Goal: Find contact information: Find contact information

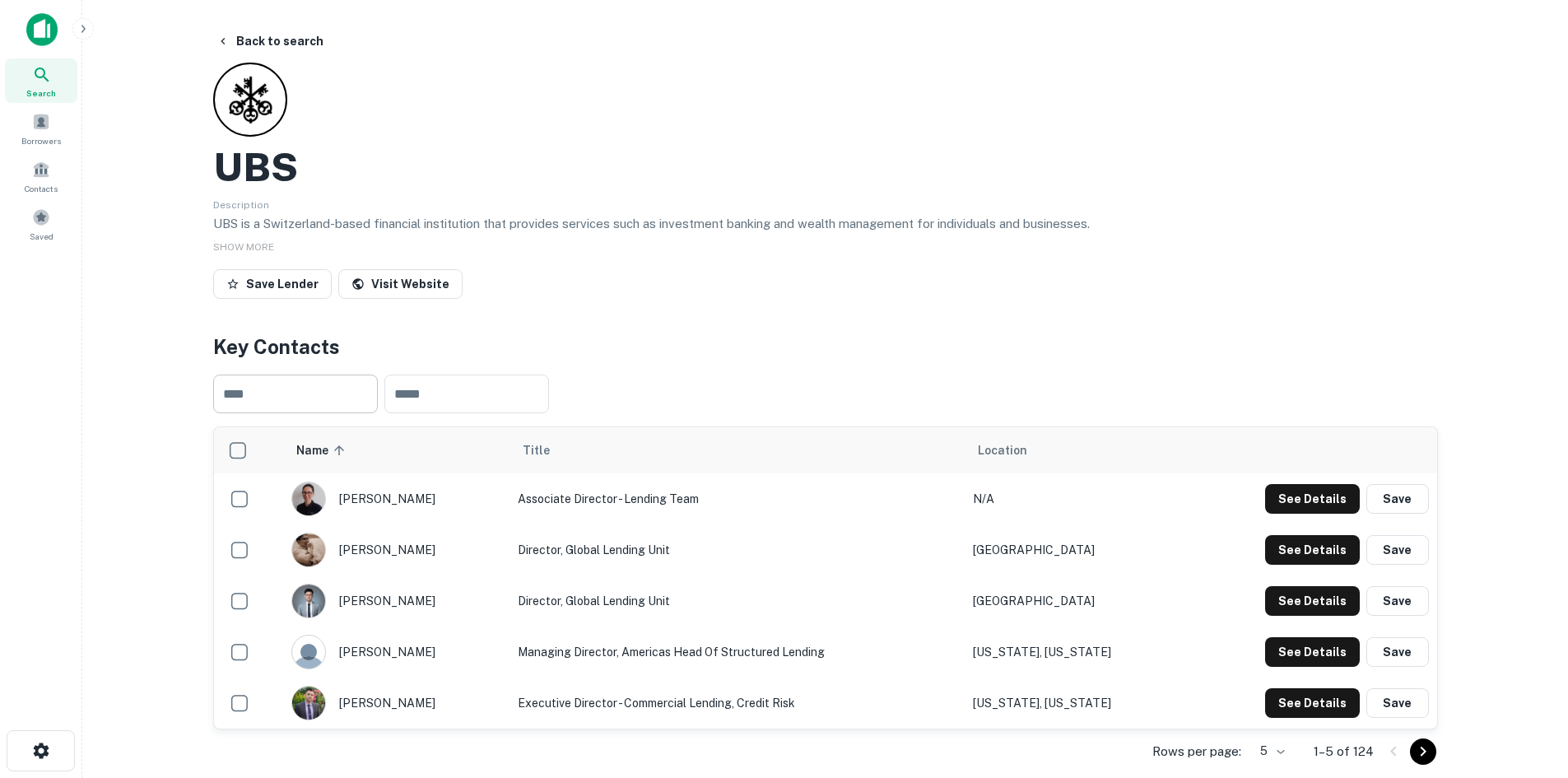
click at [292, 398] on input "text" at bounding box center [295, 394] width 165 height 39
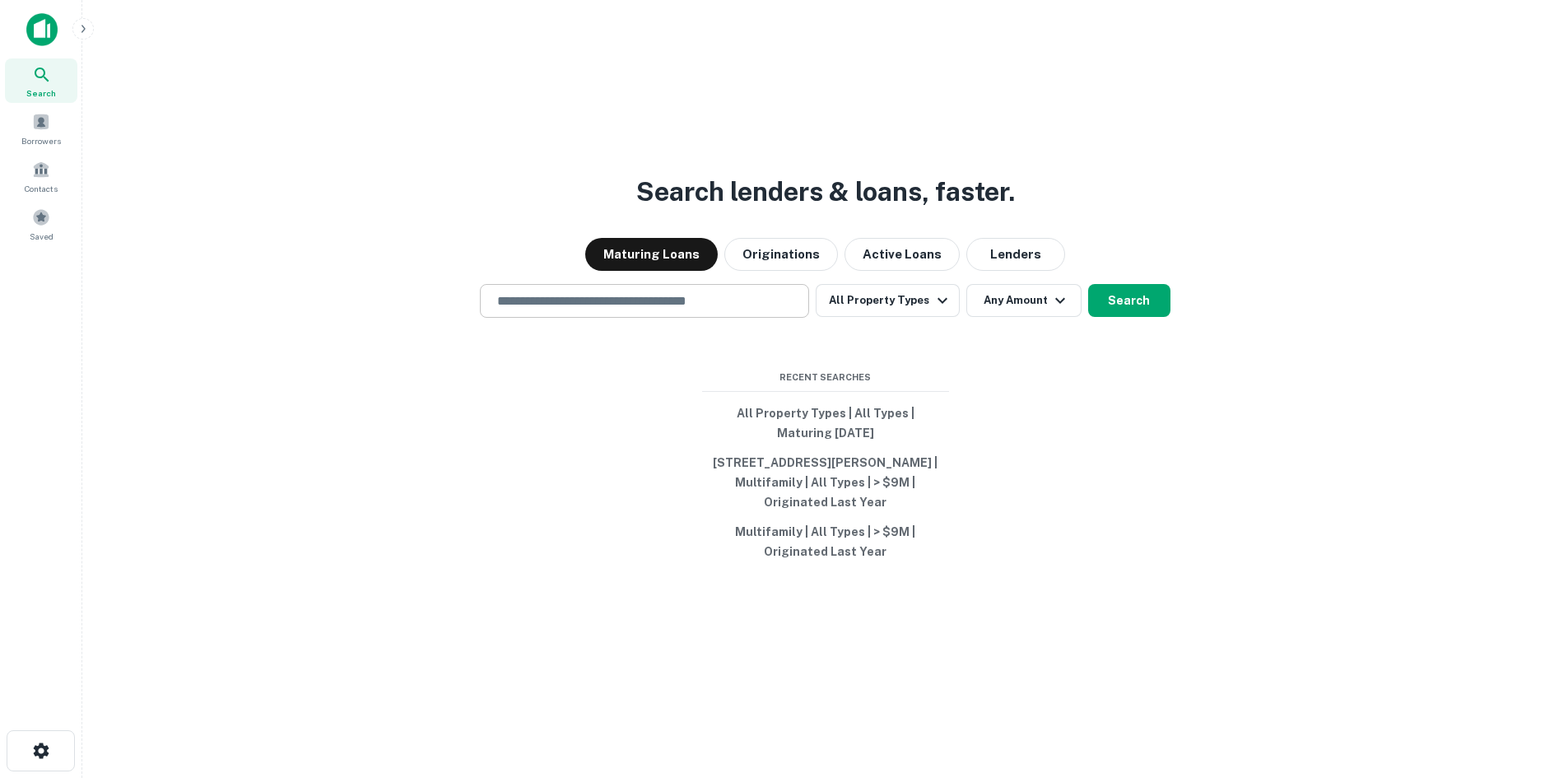
click at [622, 299] on input "text" at bounding box center [644, 300] width 315 height 19
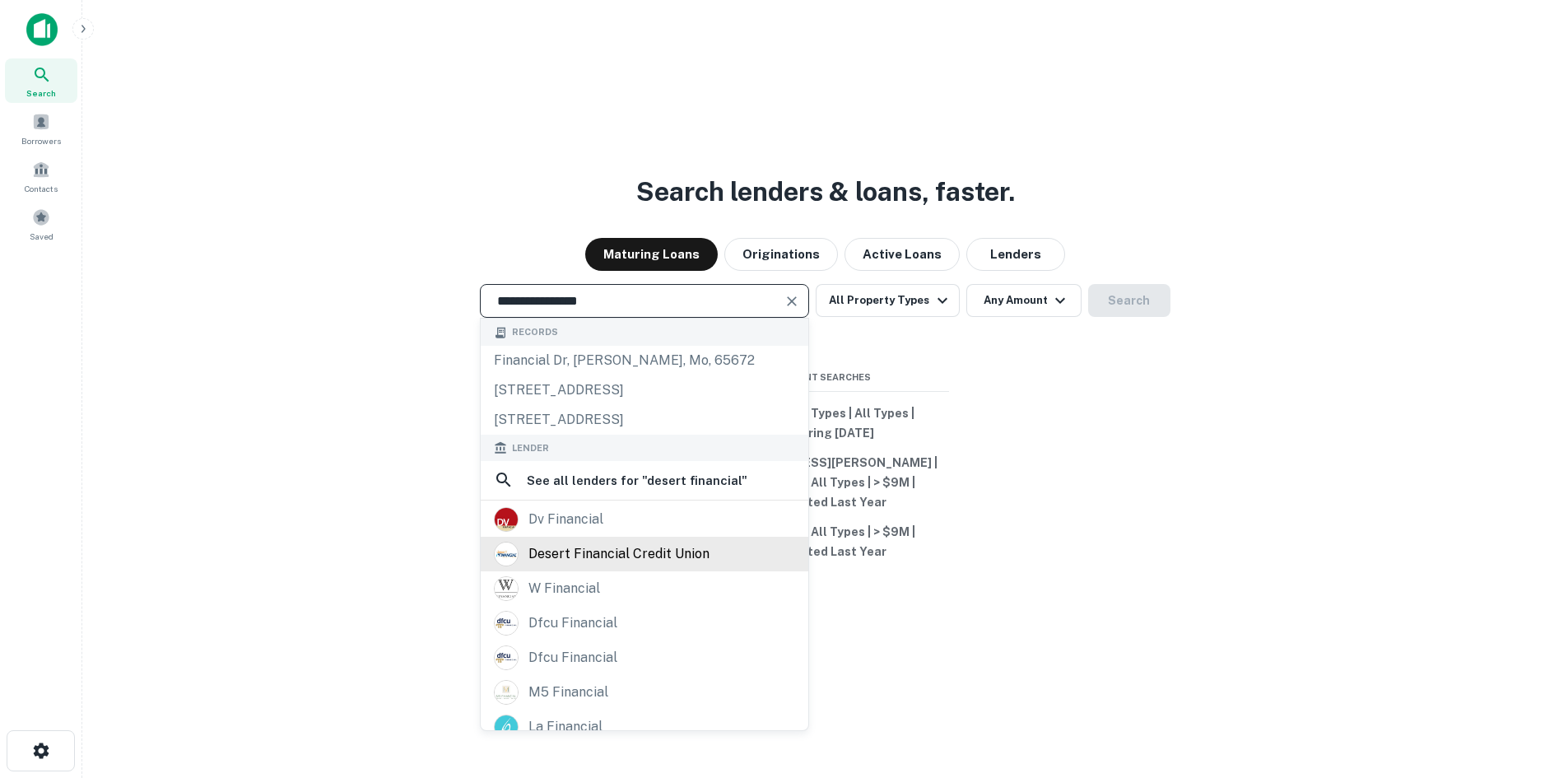
type input "**********"
click at [600, 551] on div "desert financial credit union" at bounding box center [619, 553] width 181 height 25
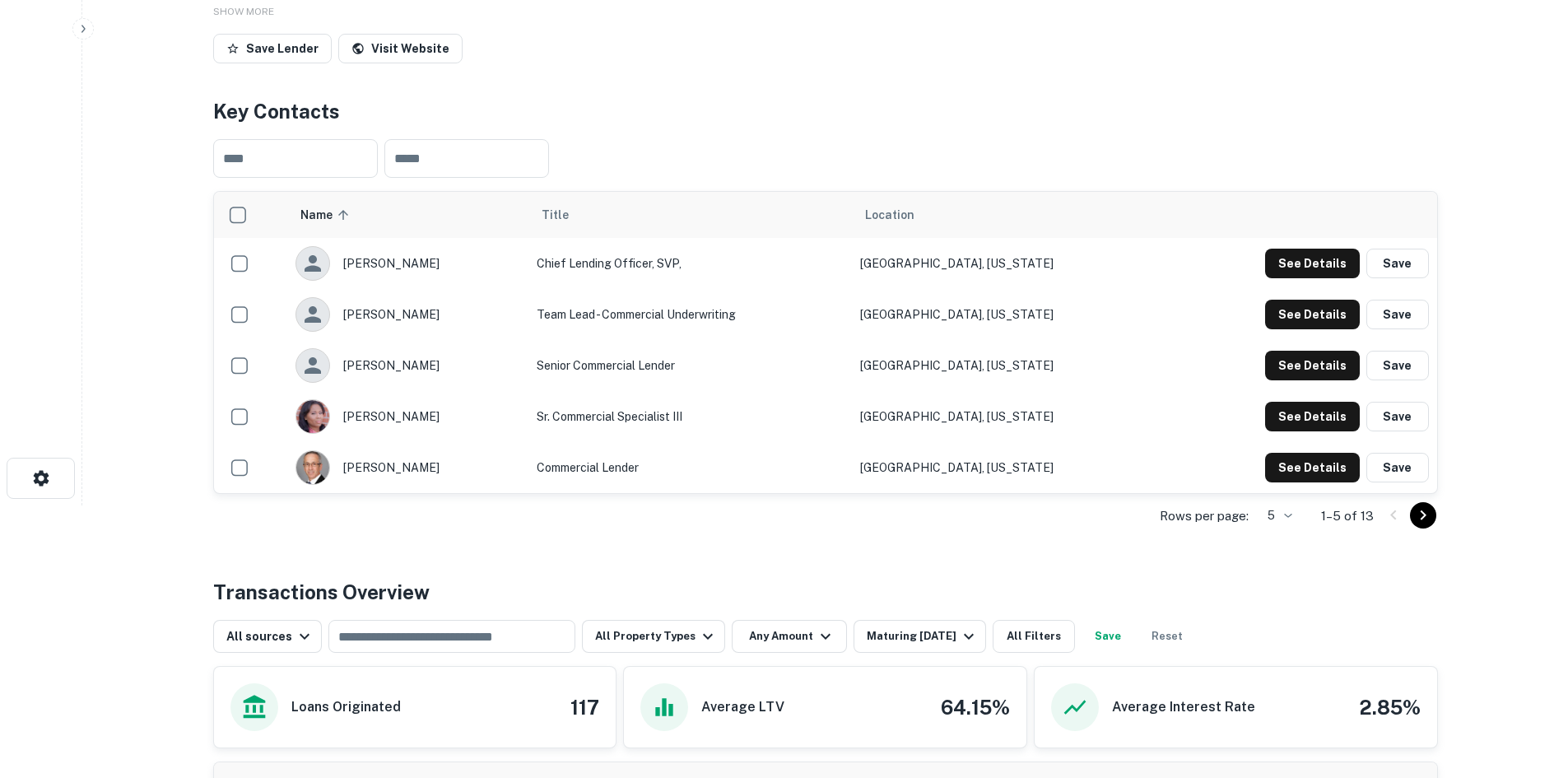
scroll to position [277, 0]
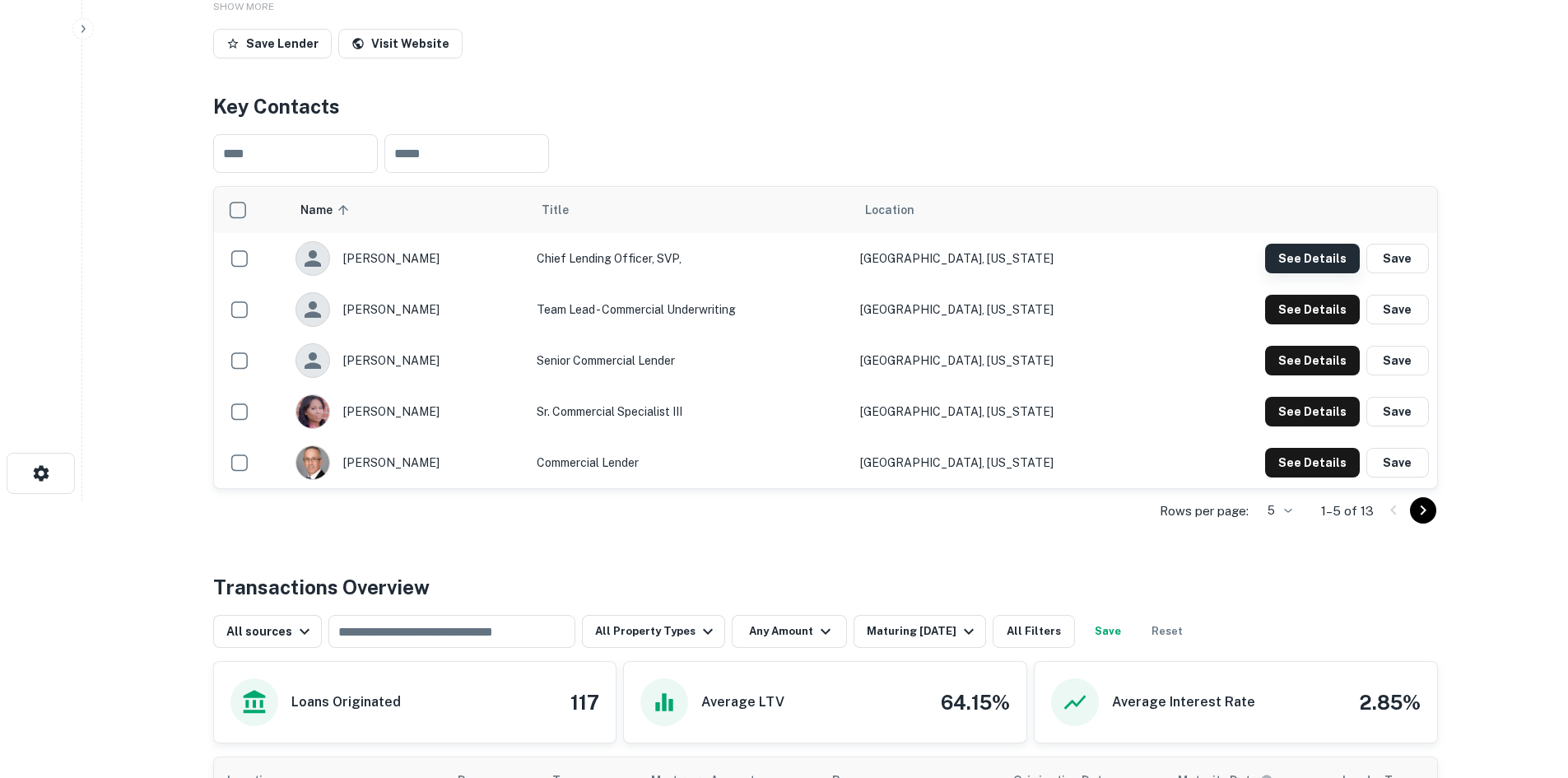
click at [1292, 263] on button "See Details" at bounding box center [1313, 258] width 95 height 30
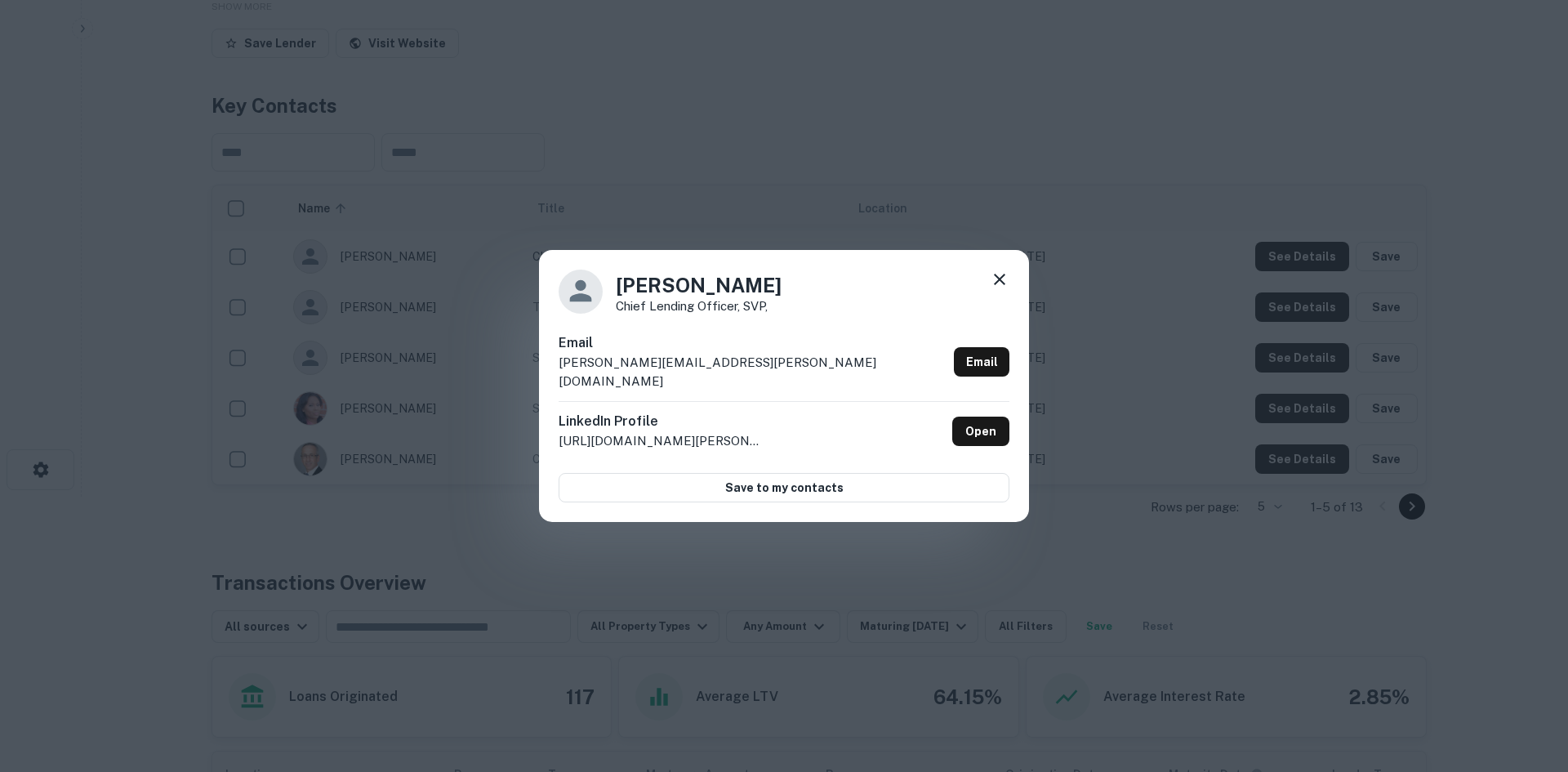
click at [1013, 280] on div "[PERSON_NAME] Chief Lending Officer, SVP, Email [PERSON_NAME][EMAIL_ADDRESS][PE…" at bounding box center [784, 386] width 490 height 273
click at [1001, 283] on icon at bounding box center [999, 279] width 19 height 19
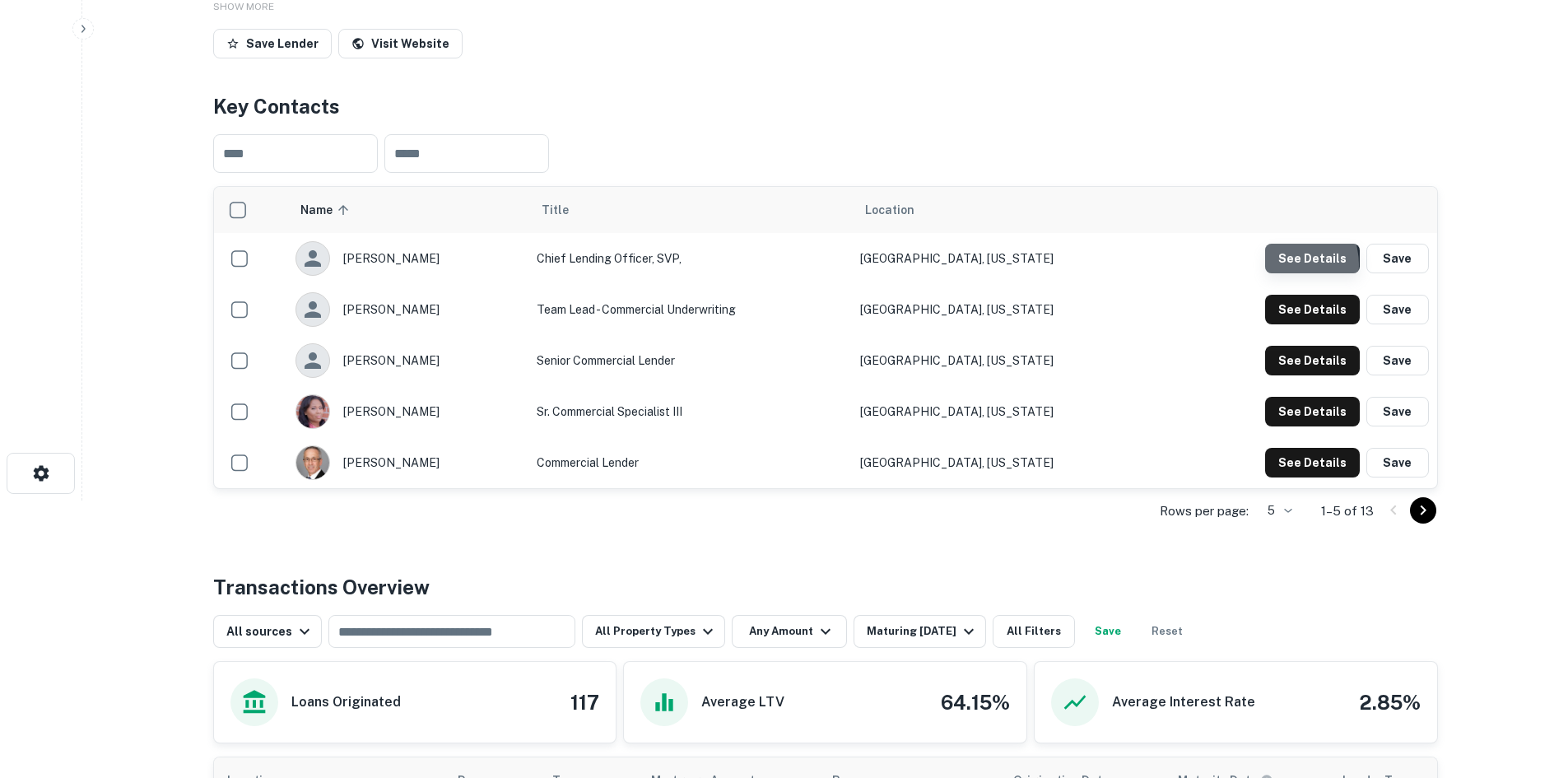
click at [1284, 265] on button "See Details" at bounding box center [1313, 258] width 95 height 30
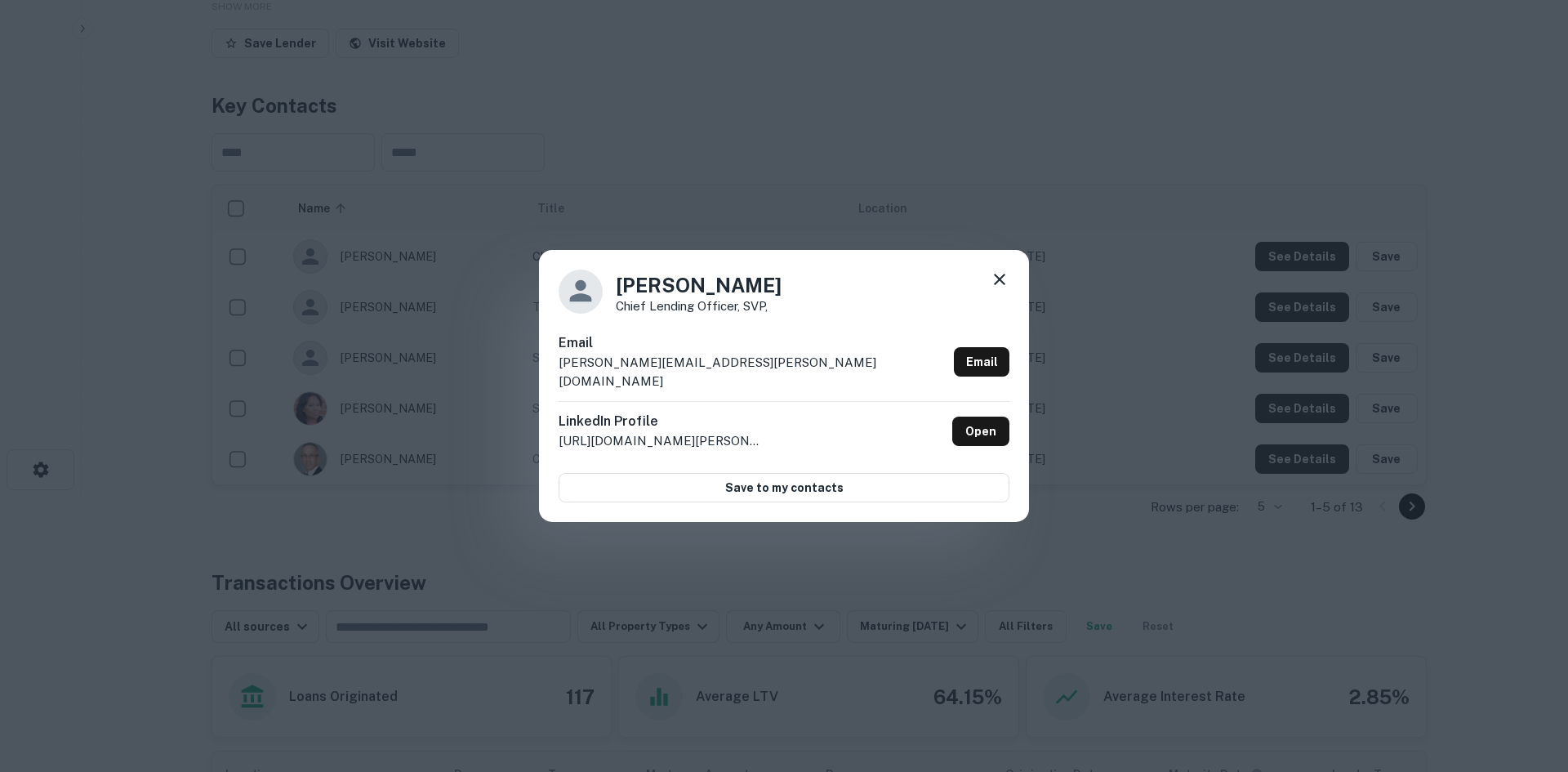
click at [998, 282] on icon at bounding box center [999, 279] width 19 height 19
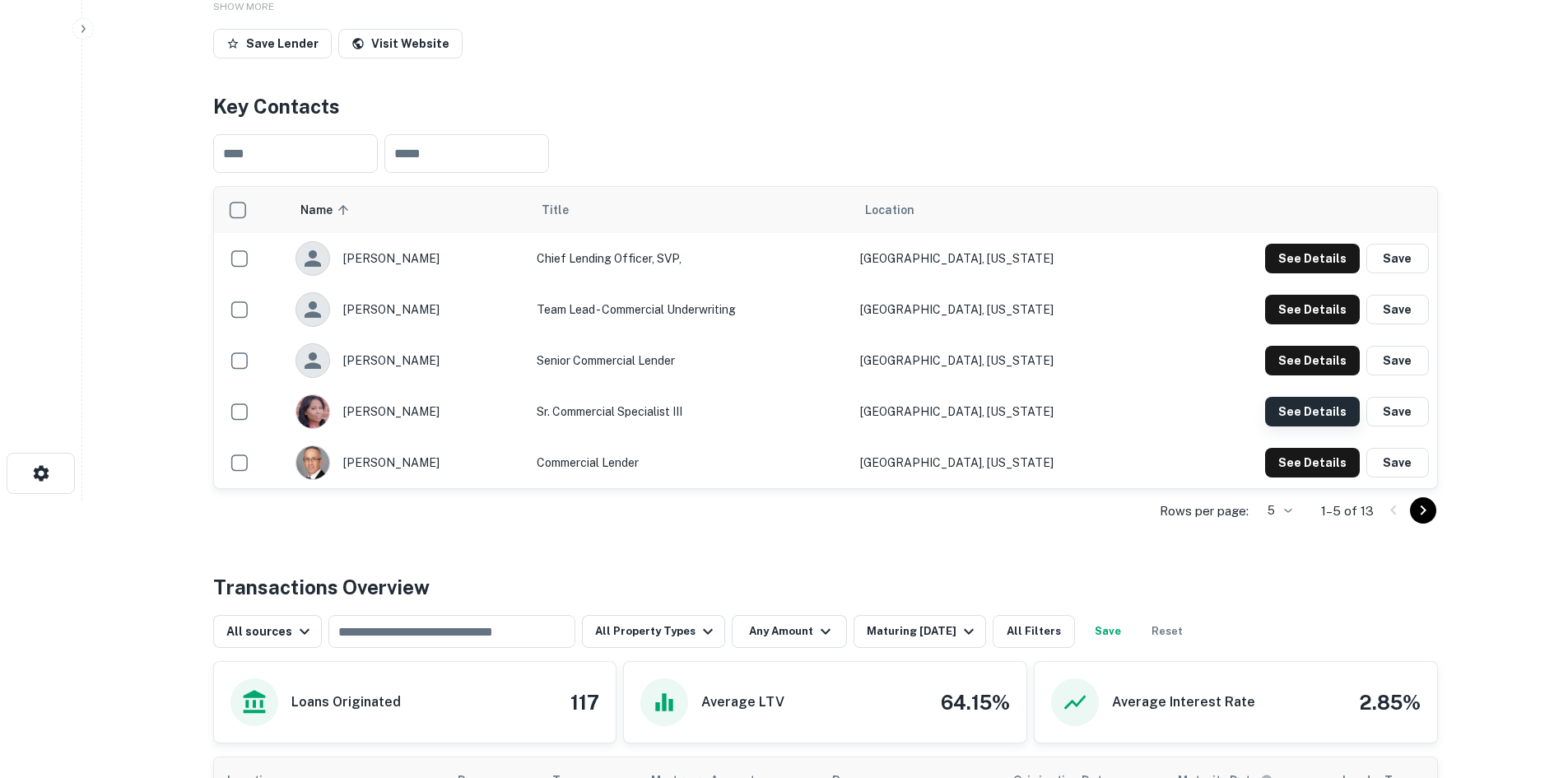
click at [1302, 273] on button "See Details" at bounding box center [1313, 258] width 95 height 30
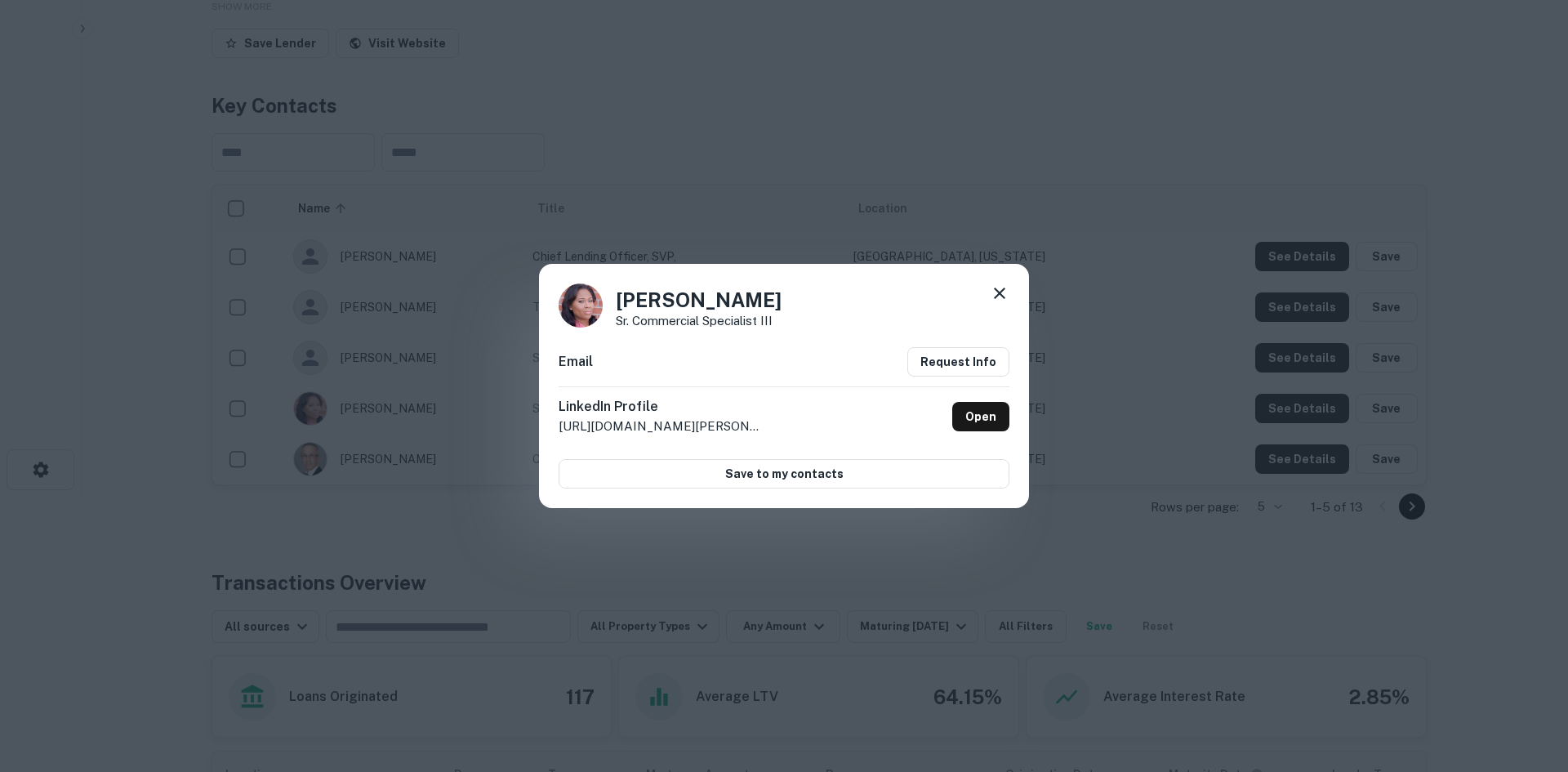
click at [1010, 297] on div "[PERSON_NAME] Commercial Specialist III Email Request Info LinkedIn Profile [UR…" at bounding box center [784, 386] width 490 height 244
click at [997, 292] on icon at bounding box center [999, 293] width 19 height 19
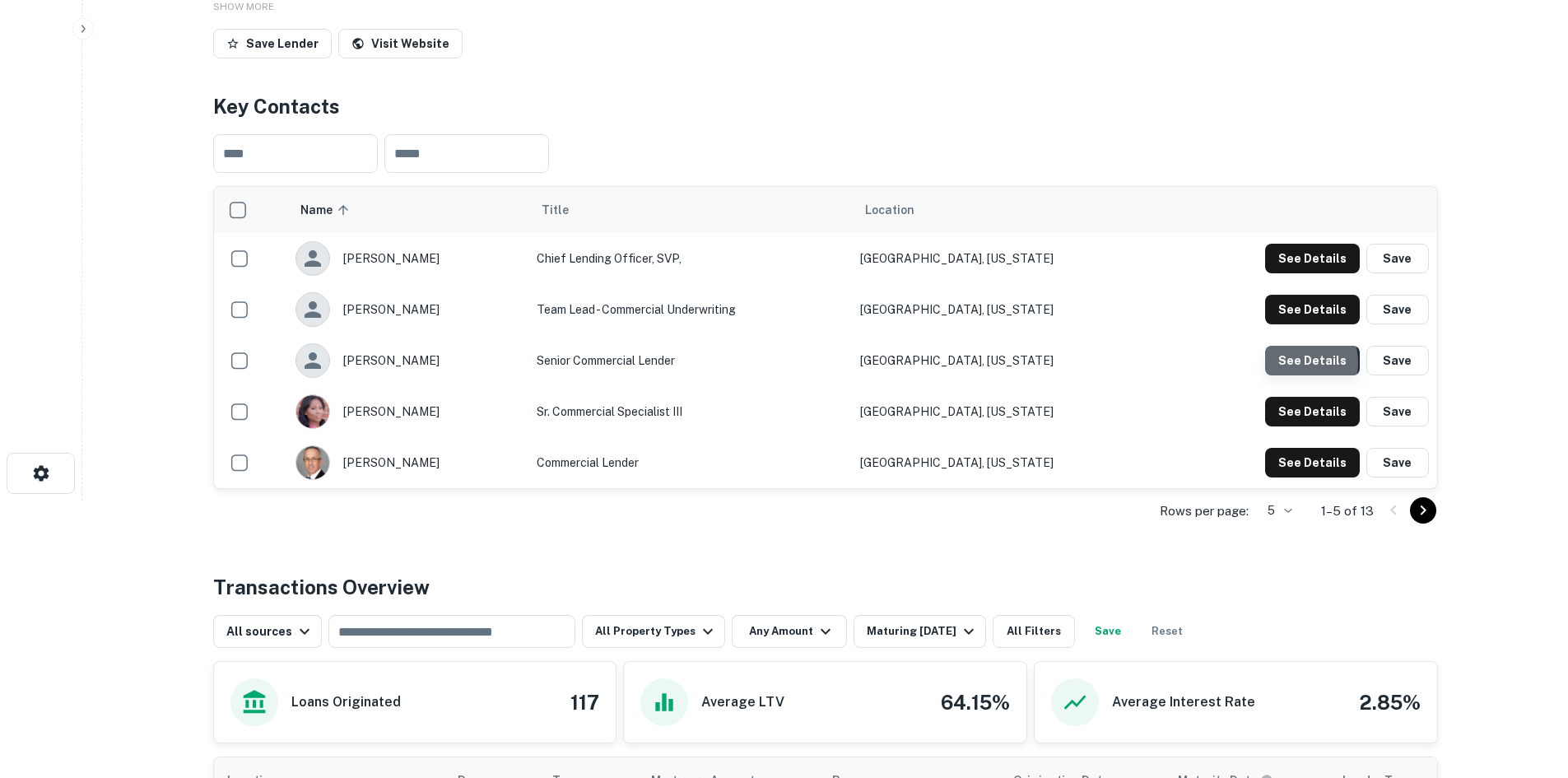
click at [1289, 273] on button "See Details" at bounding box center [1313, 258] width 95 height 30
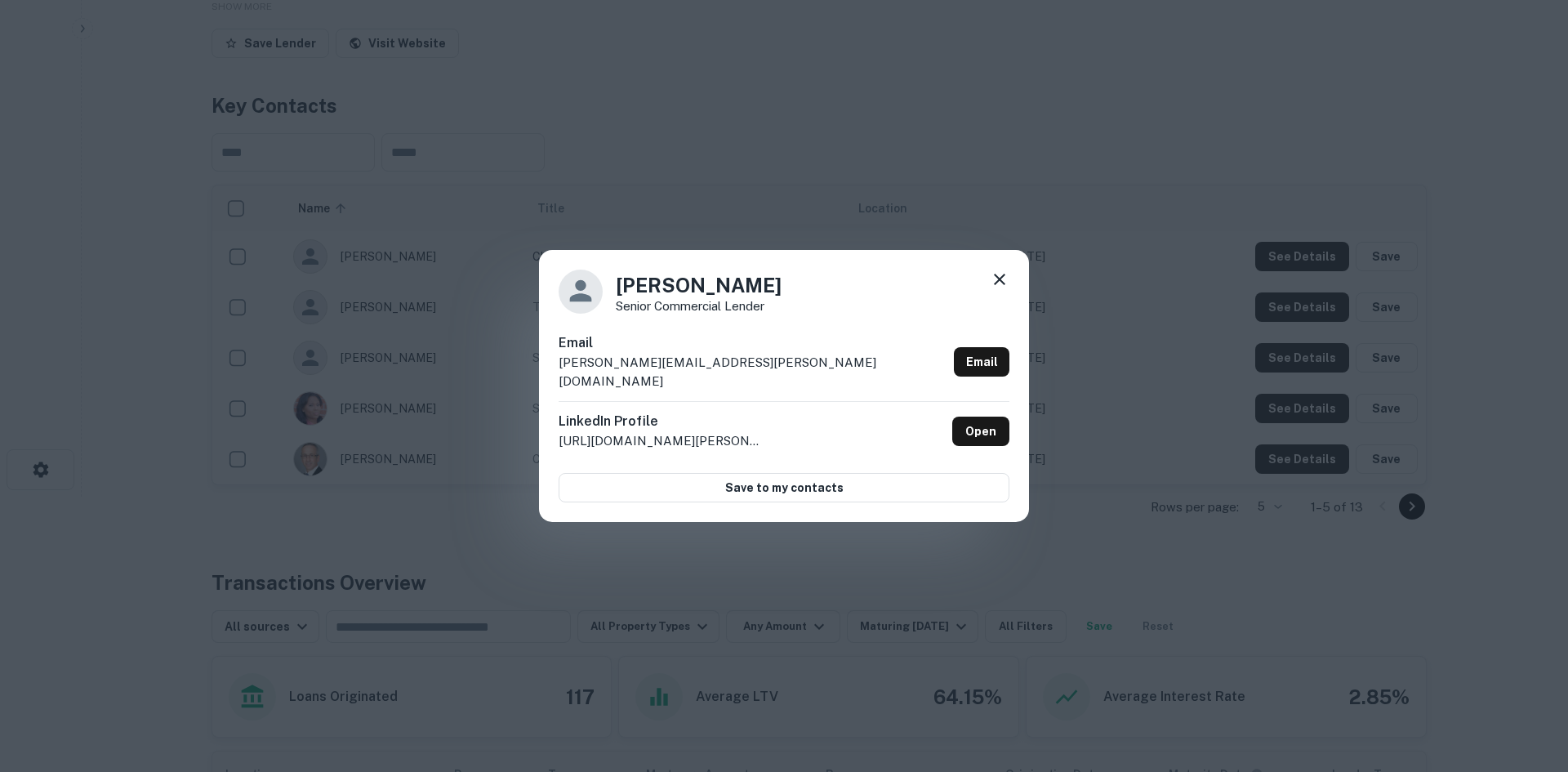
click at [998, 289] on icon at bounding box center [999, 279] width 19 height 19
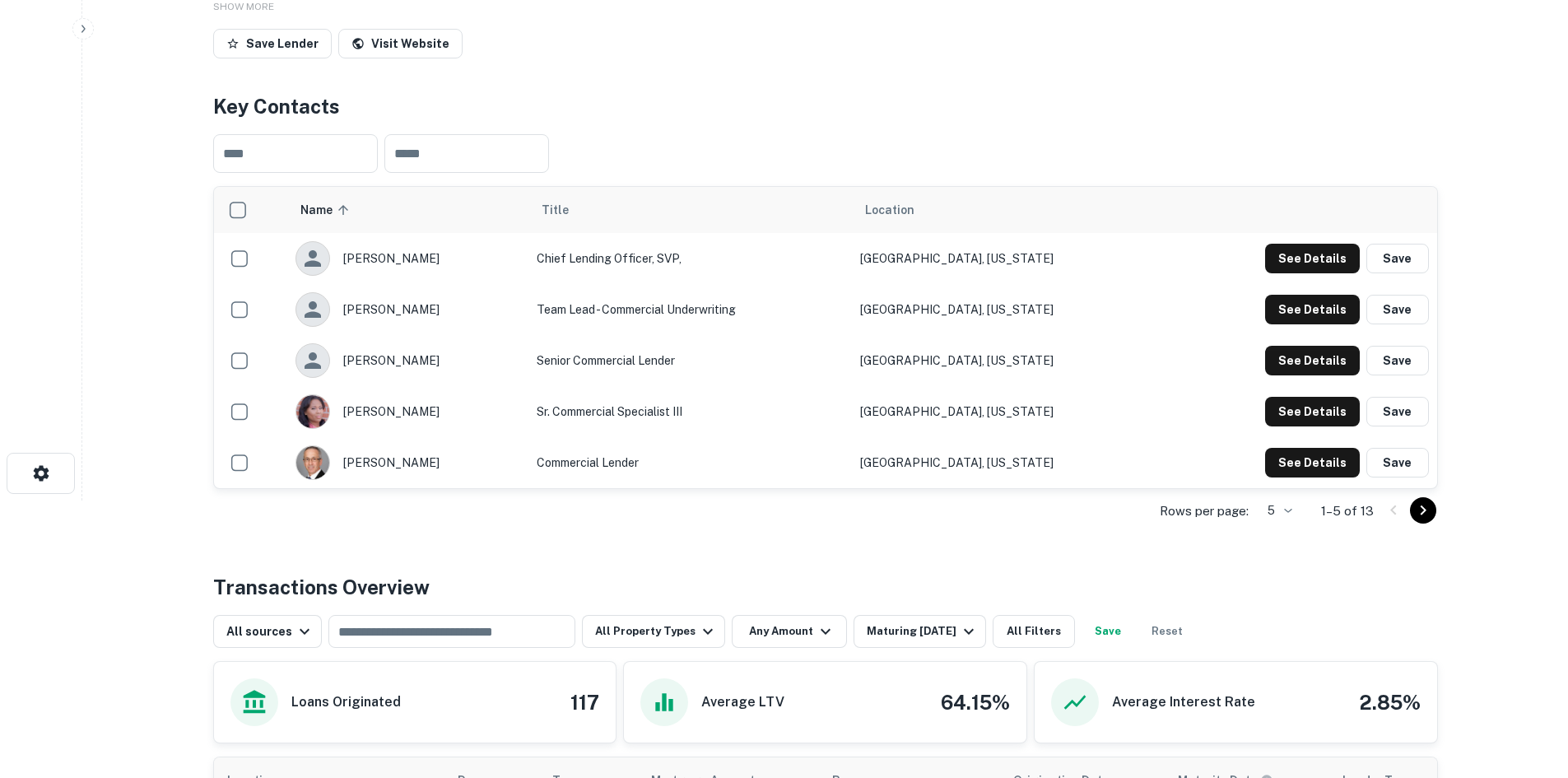
click at [1419, 511] on icon "Go to next page" at bounding box center [1423, 510] width 20 height 20
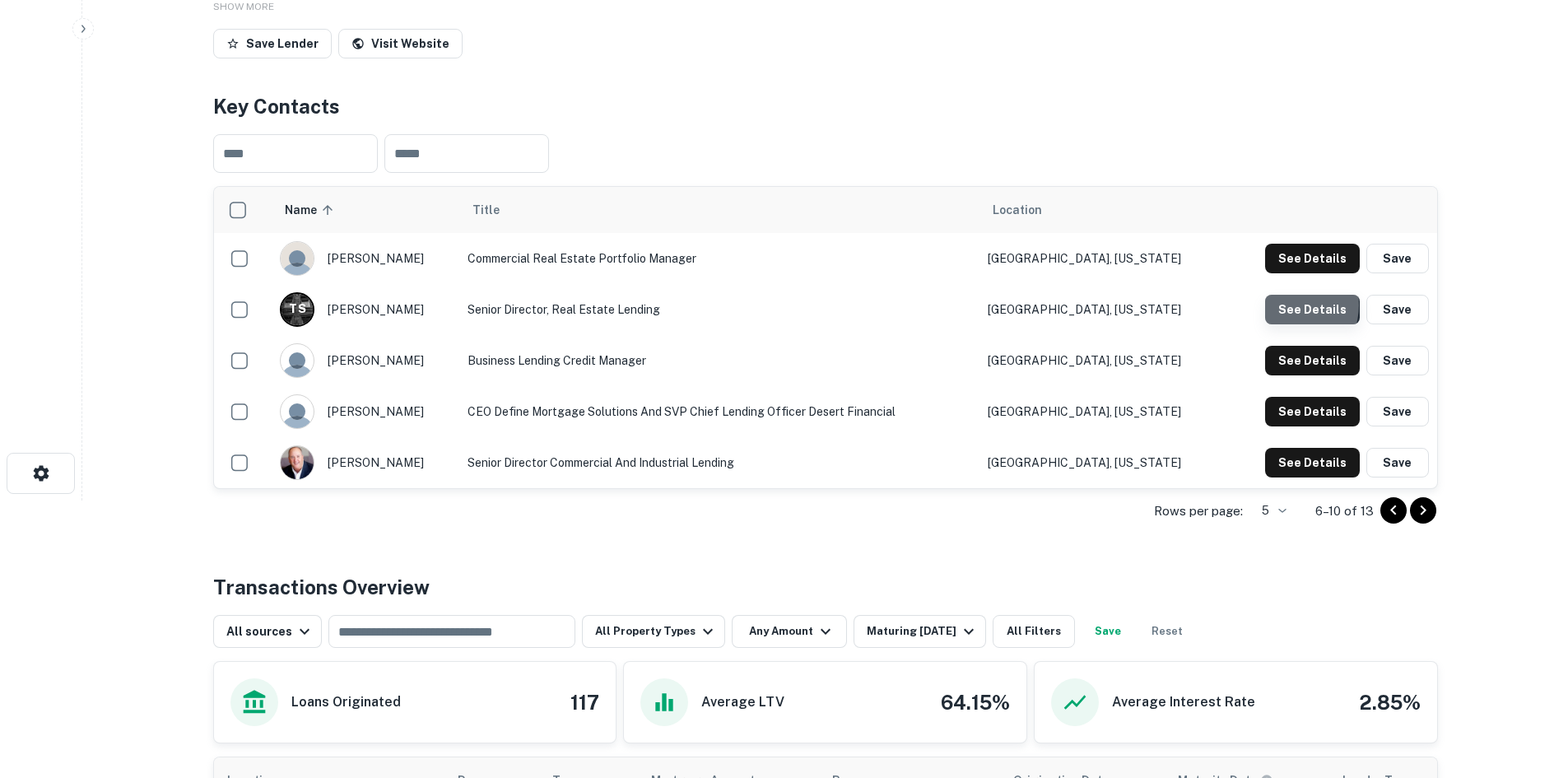
click at [1291, 273] on button "See Details" at bounding box center [1313, 258] width 95 height 30
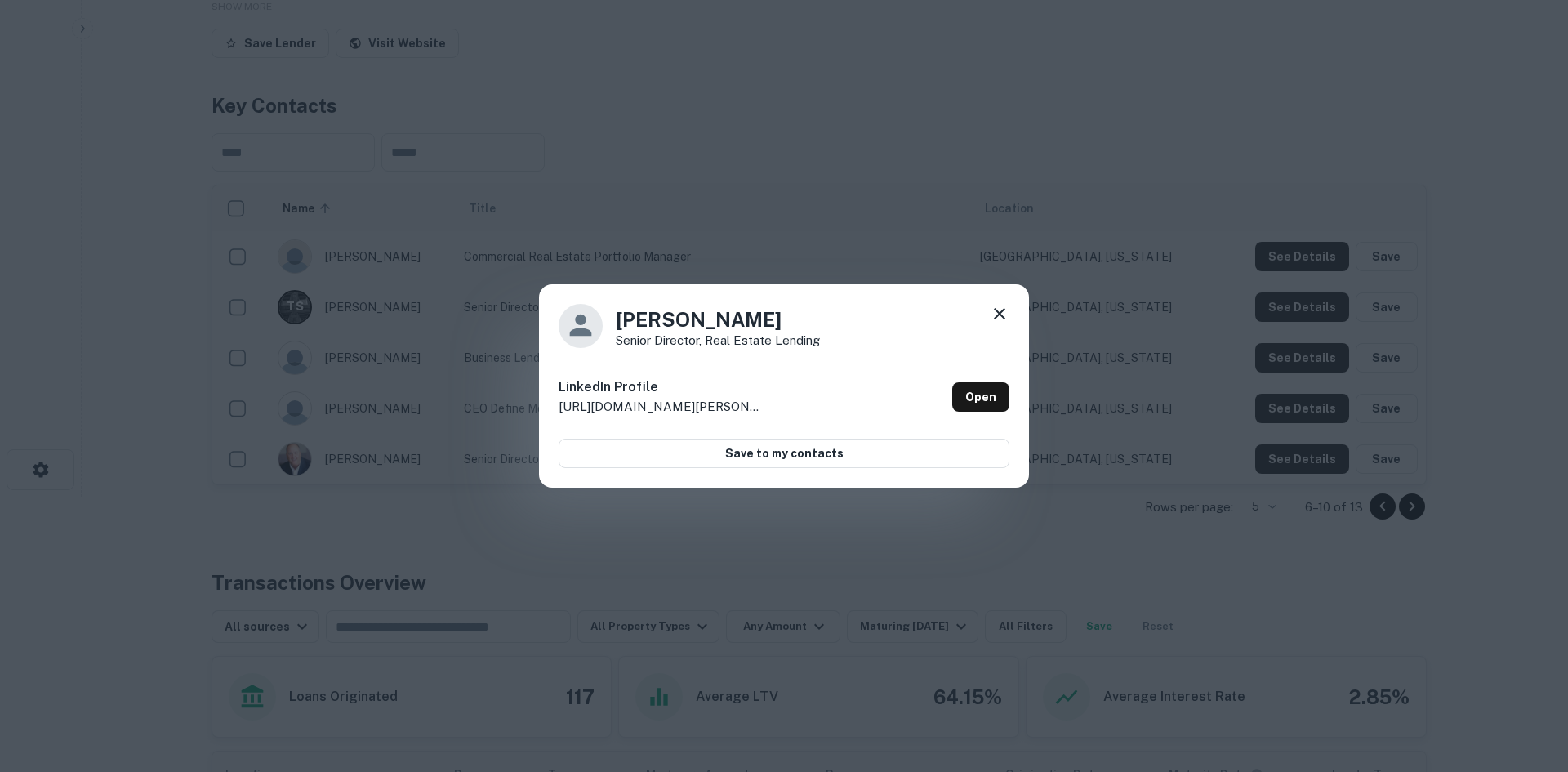
click at [1000, 316] on icon at bounding box center [999, 313] width 19 height 19
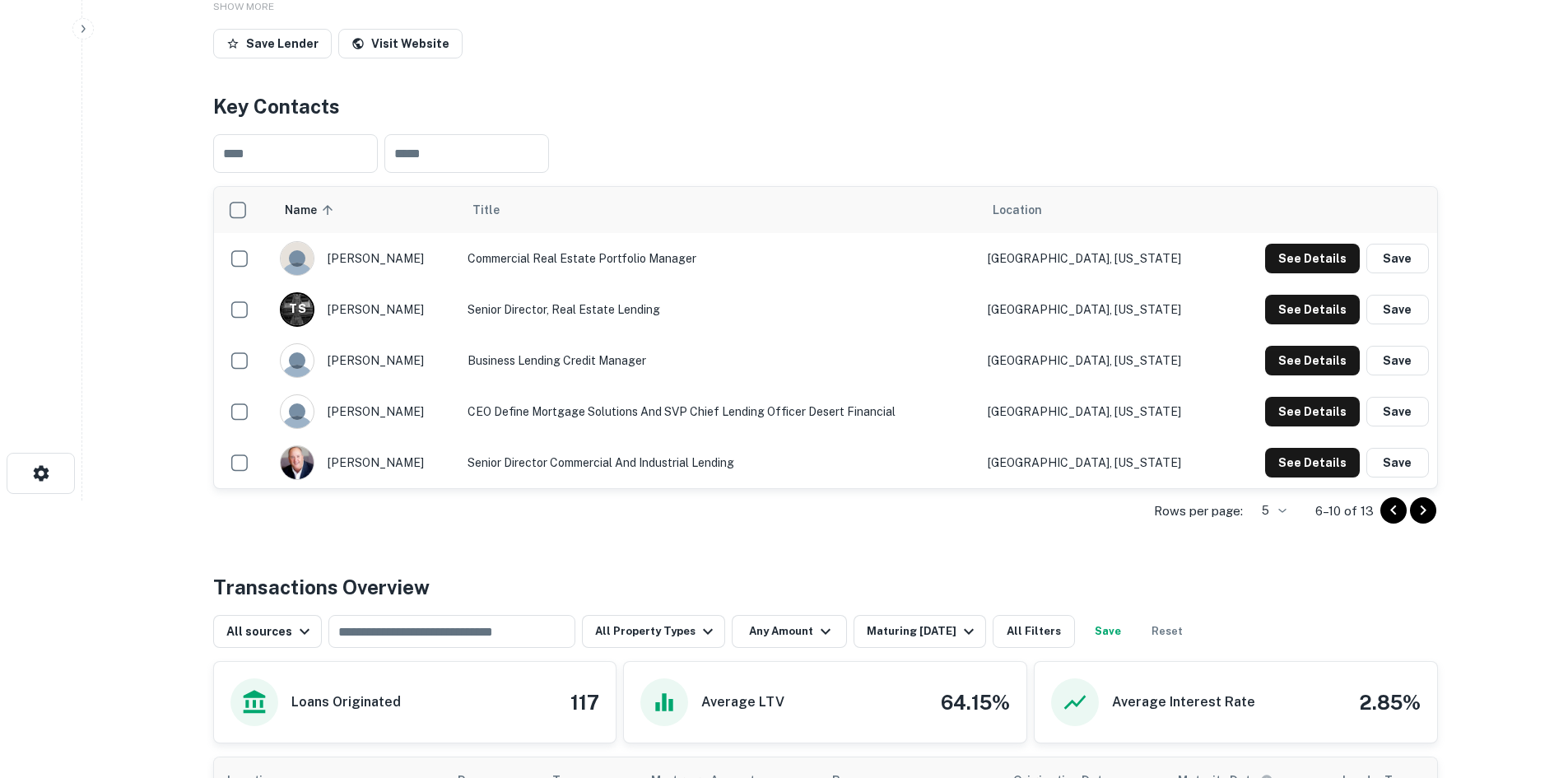
click at [1253, 373] on div "See Details Save" at bounding box center [1330, 361] width 194 height 30
click at [1418, 510] on icon "Go to next page" at bounding box center [1423, 510] width 20 height 20
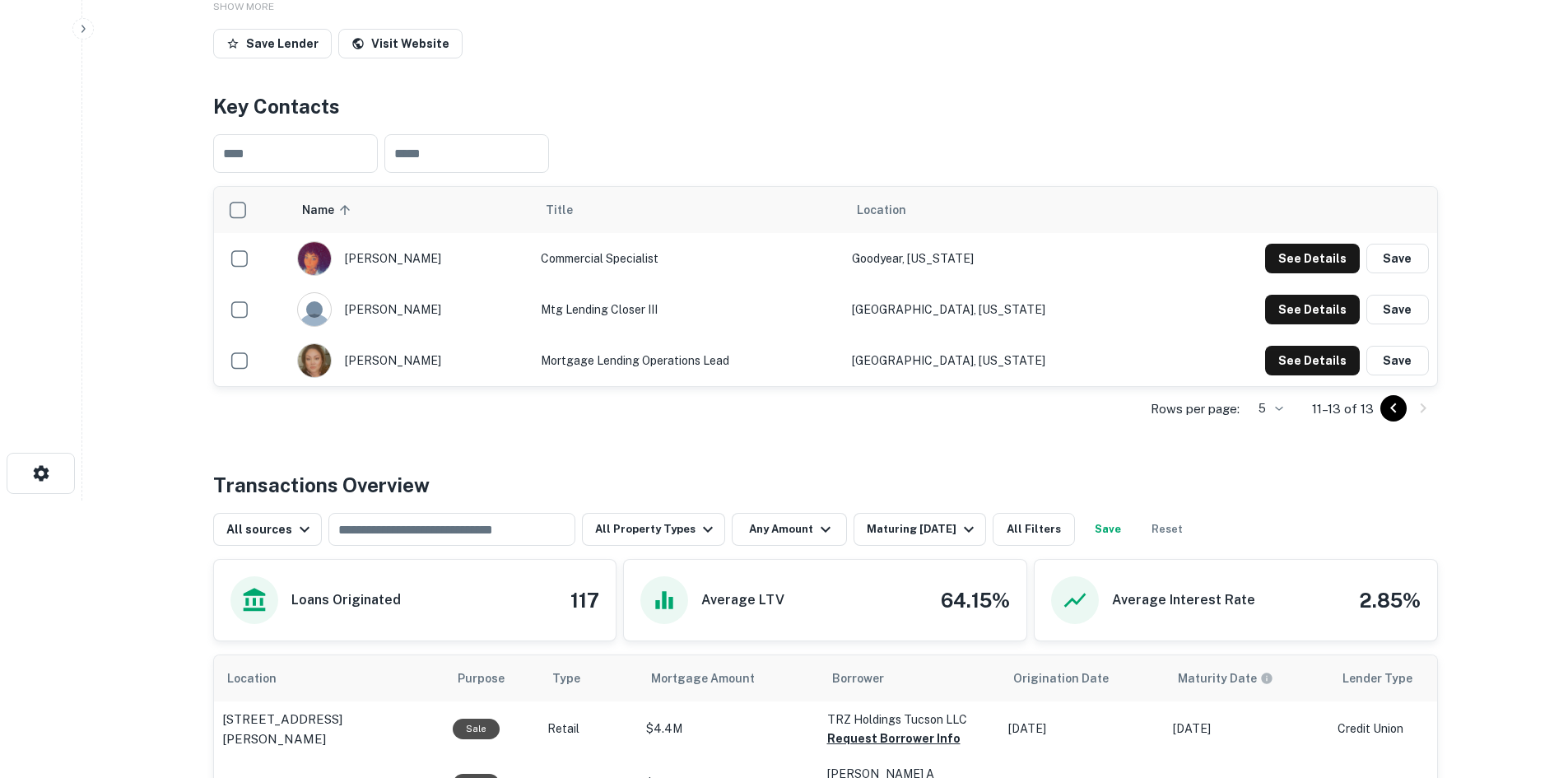
click at [1390, 408] on icon "Go to previous page" at bounding box center [1393, 408] width 20 height 20
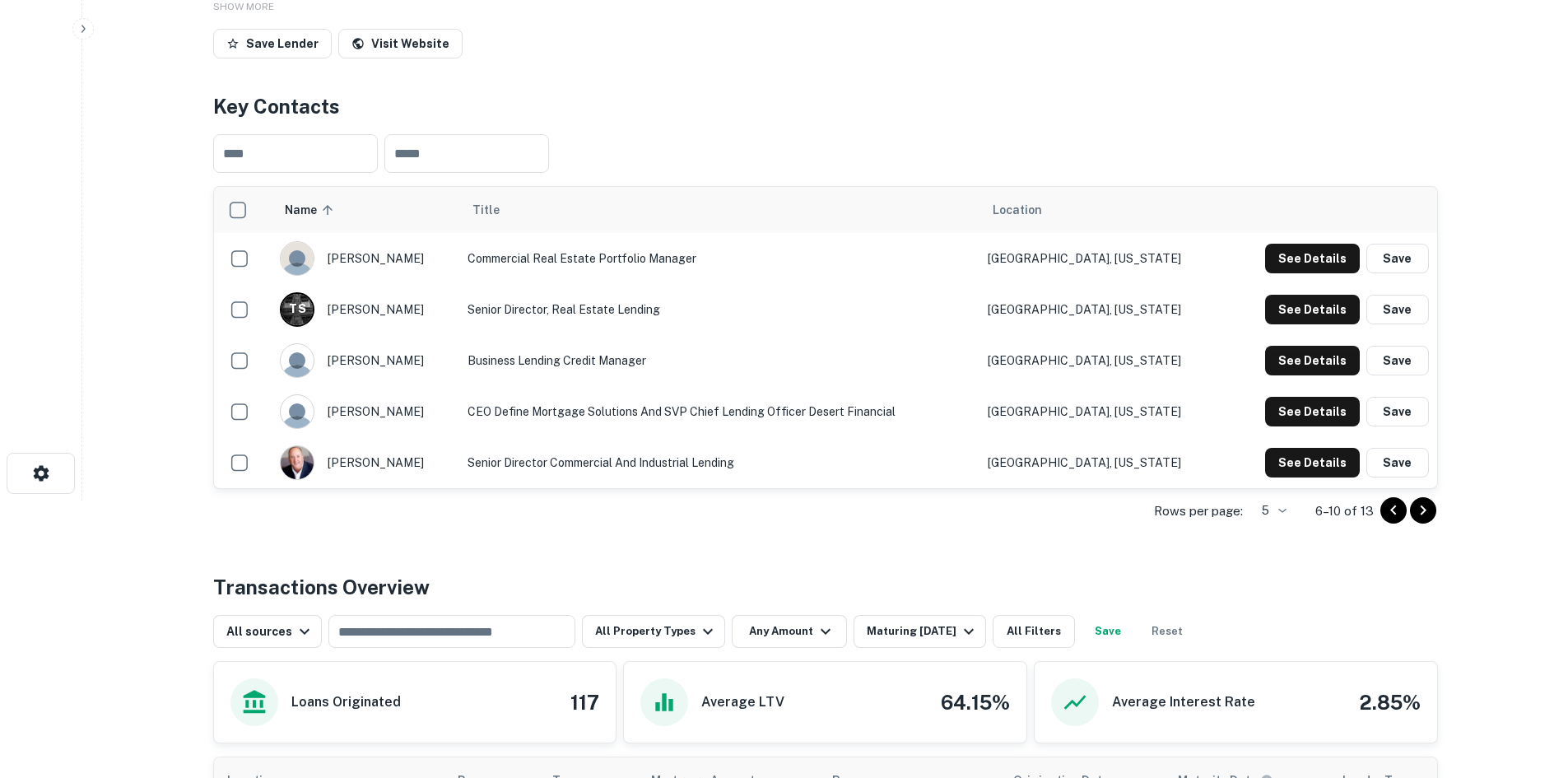
click at [1399, 508] on icon "Go to previous page" at bounding box center [1393, 510] width 20 height 20
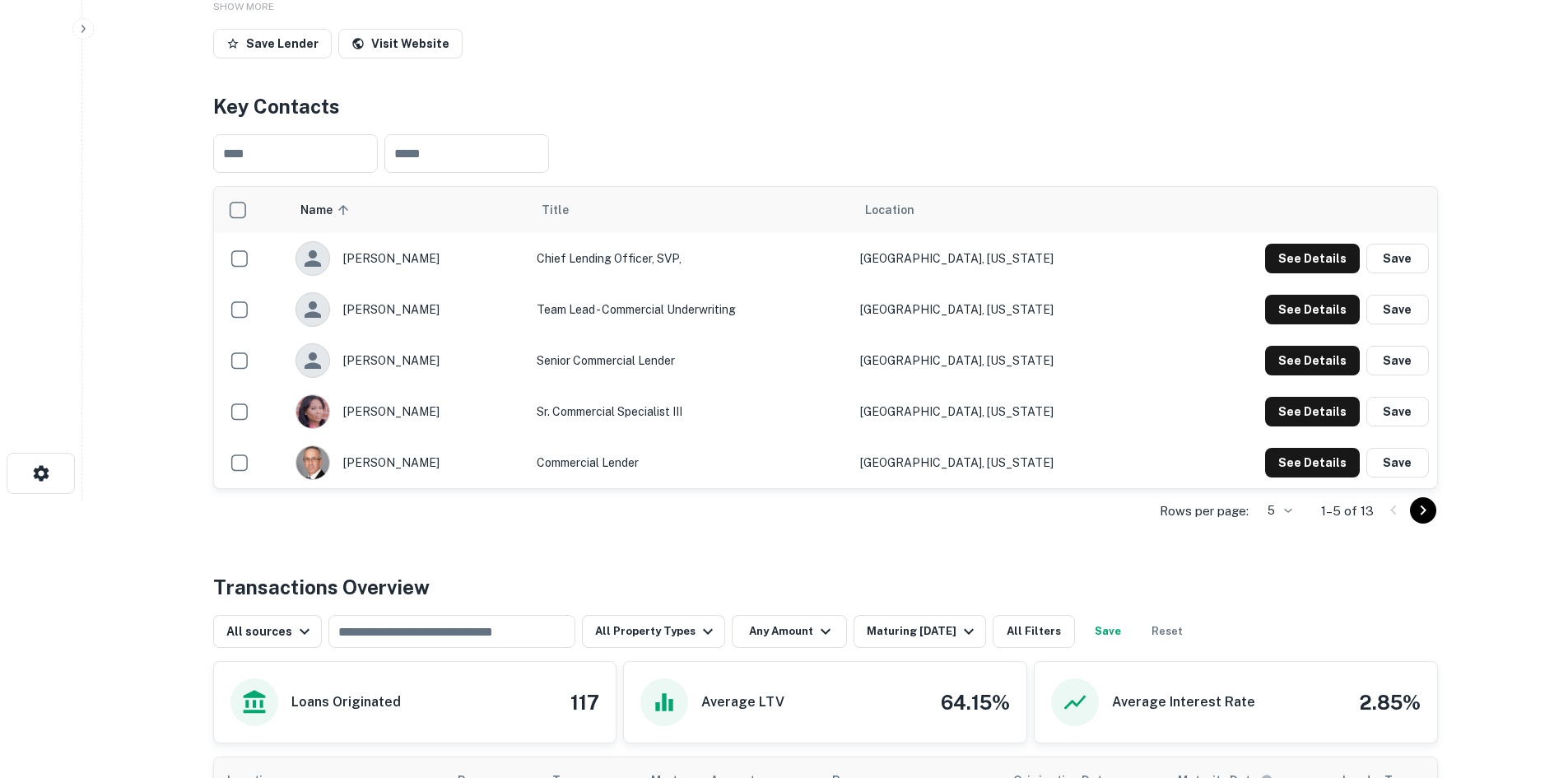
click at [1399, 508] on div at bounding box center [1408, 510] width 56 height 26
click at [1420, 511] on icon "Go to next page" at bounding box center [1423, 510] width 20 height 20
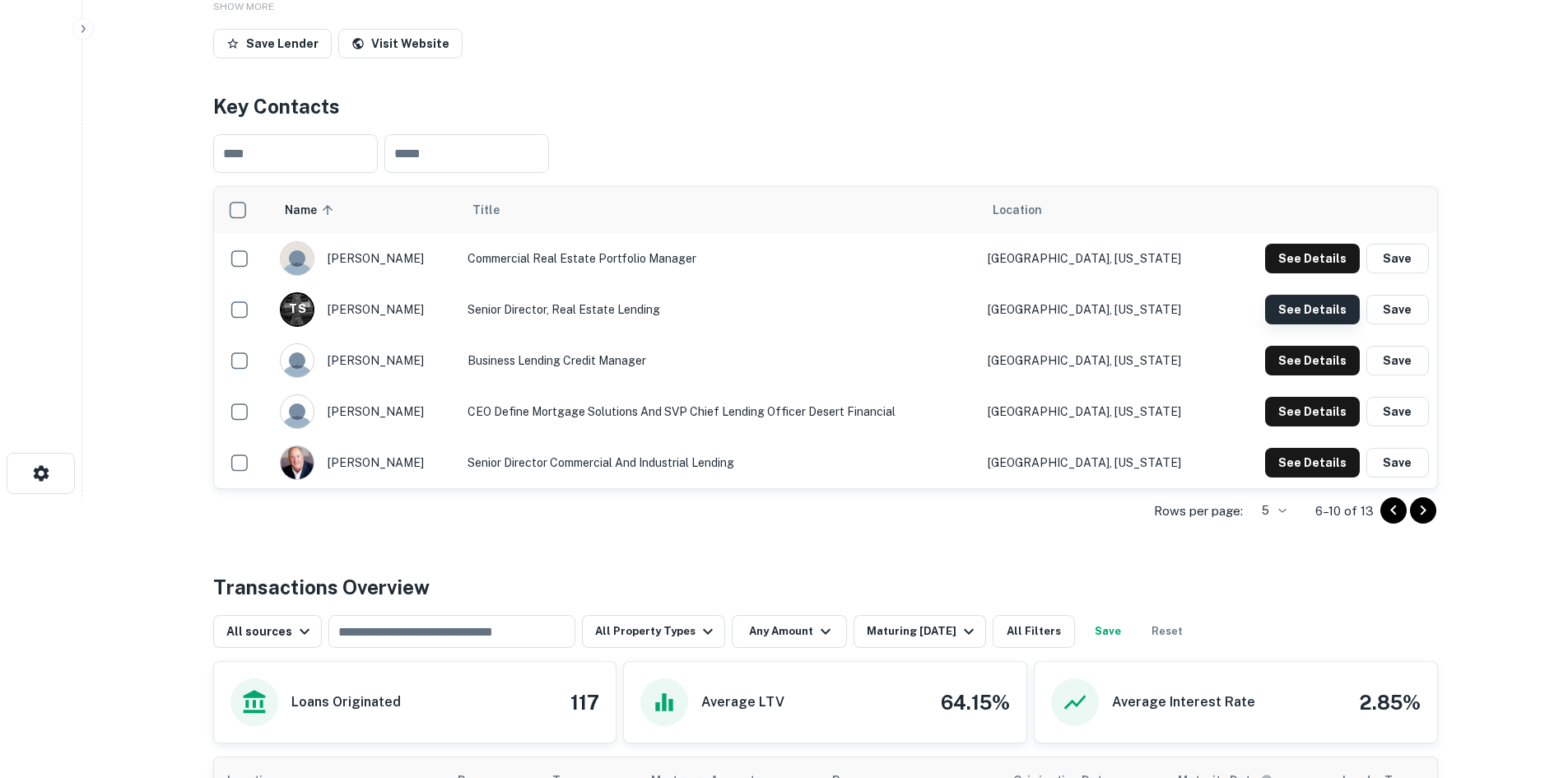
click at [1324, 273] on button "See Details" at bounding box center [1313, 258] width 95 height 30
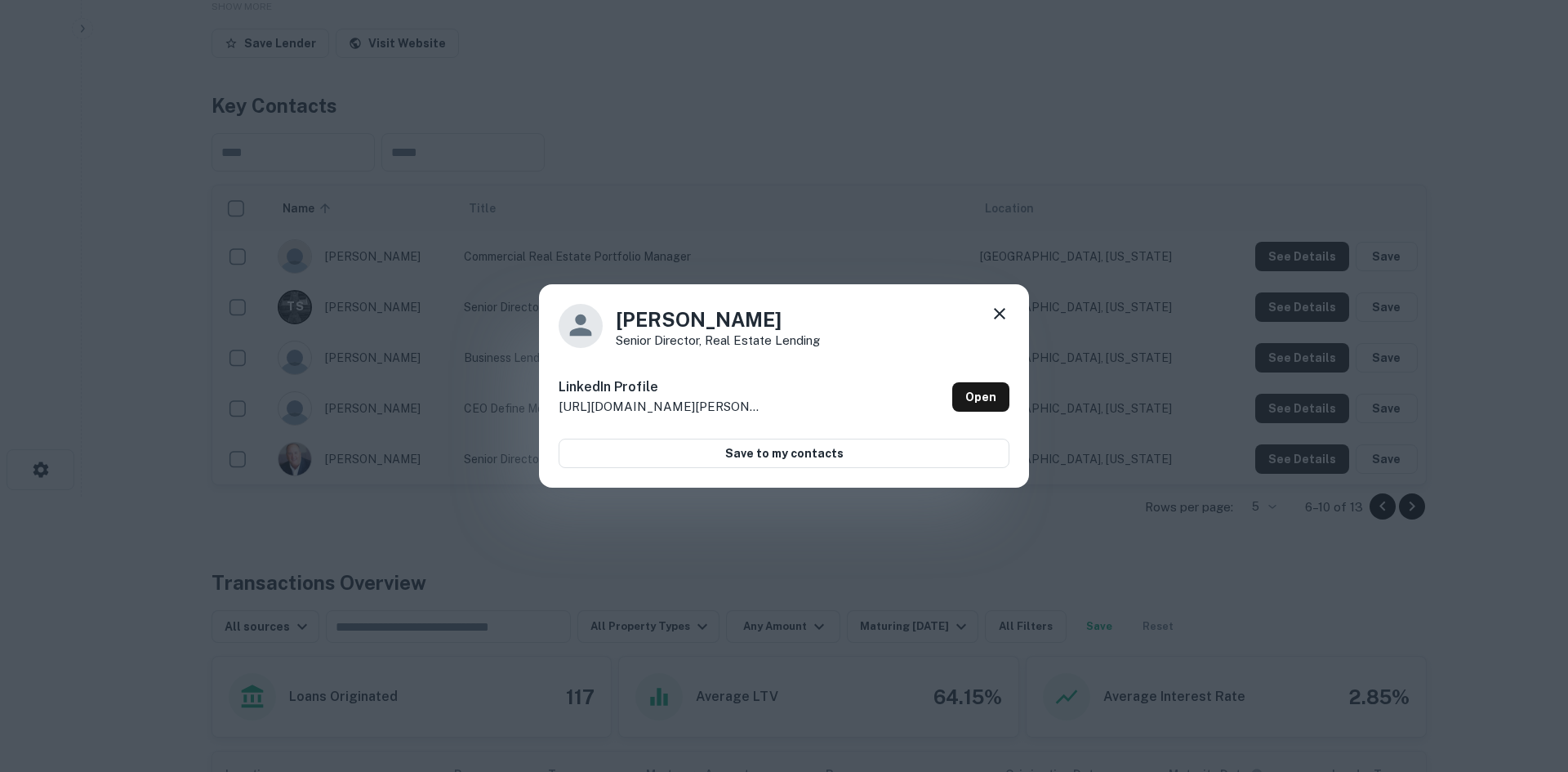
click at [1005, 319] on icon at bounding box center [999, 313] width 19 height 19
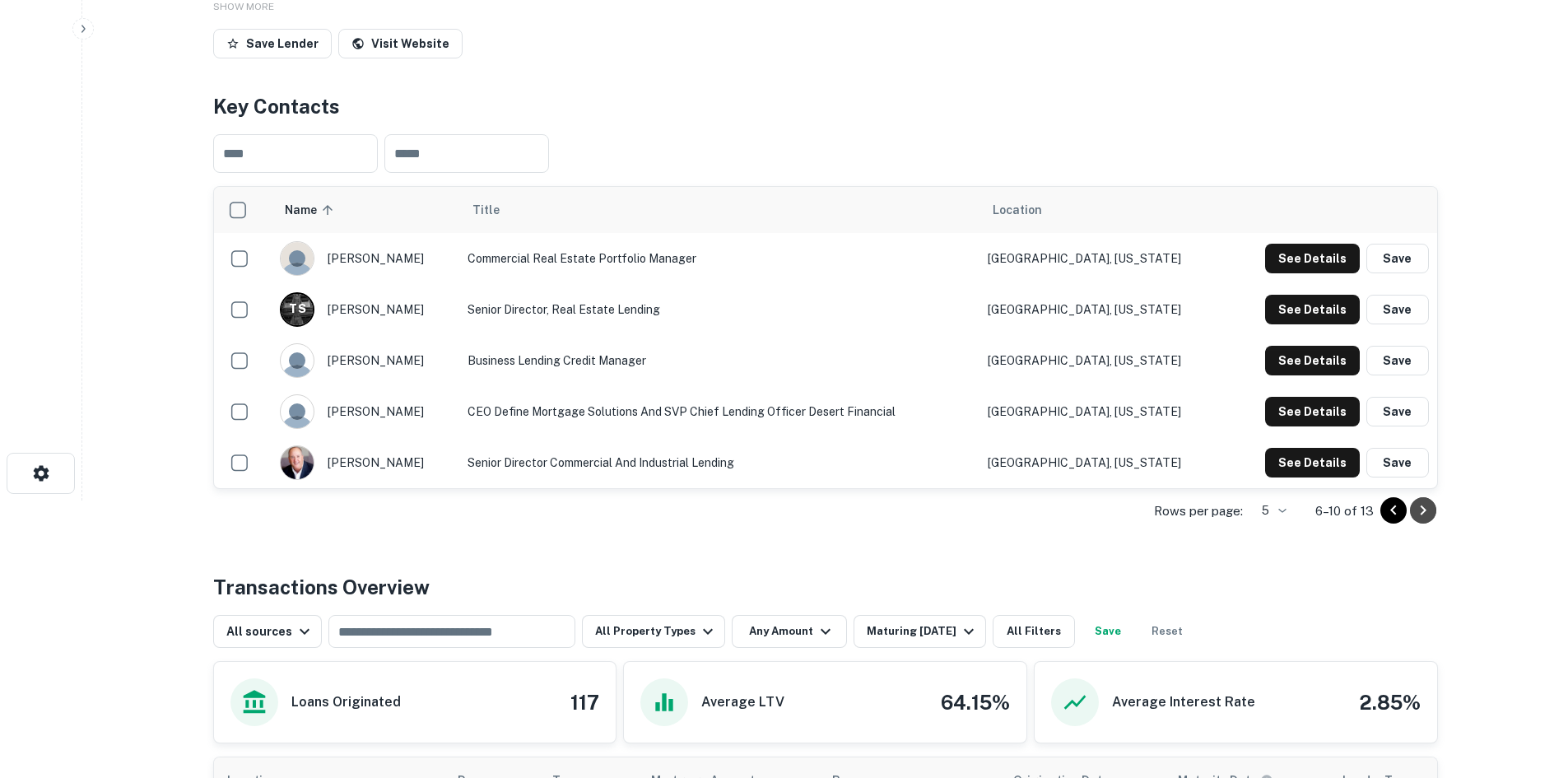
click at [1431, 511] on icon "Go to next page" at bounding box center [1423, 510] width 20 height 20
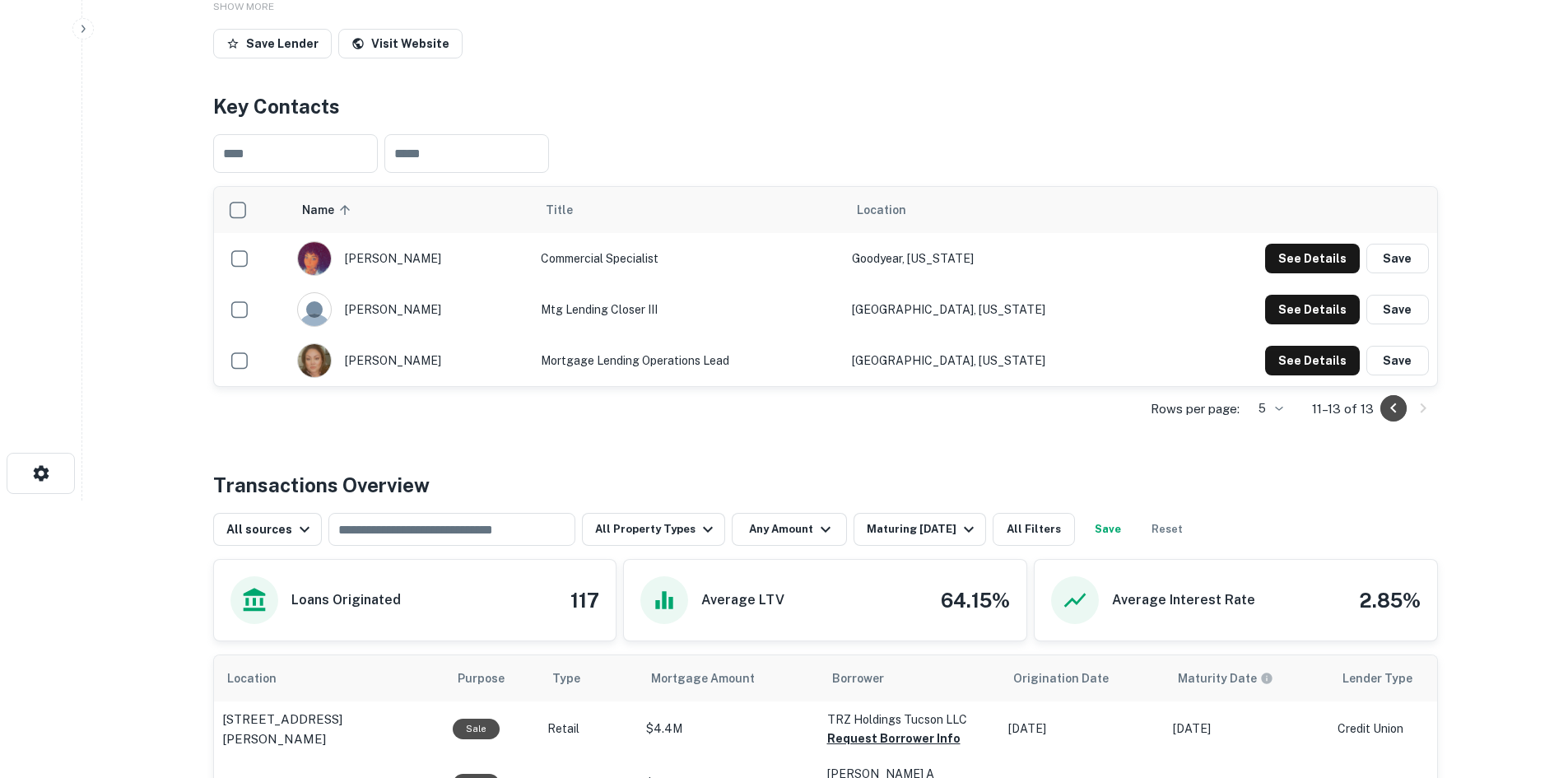
click at [1394, 411] on icon "Go to previous page" at bounding box center [1393, 408] width 6 height 10
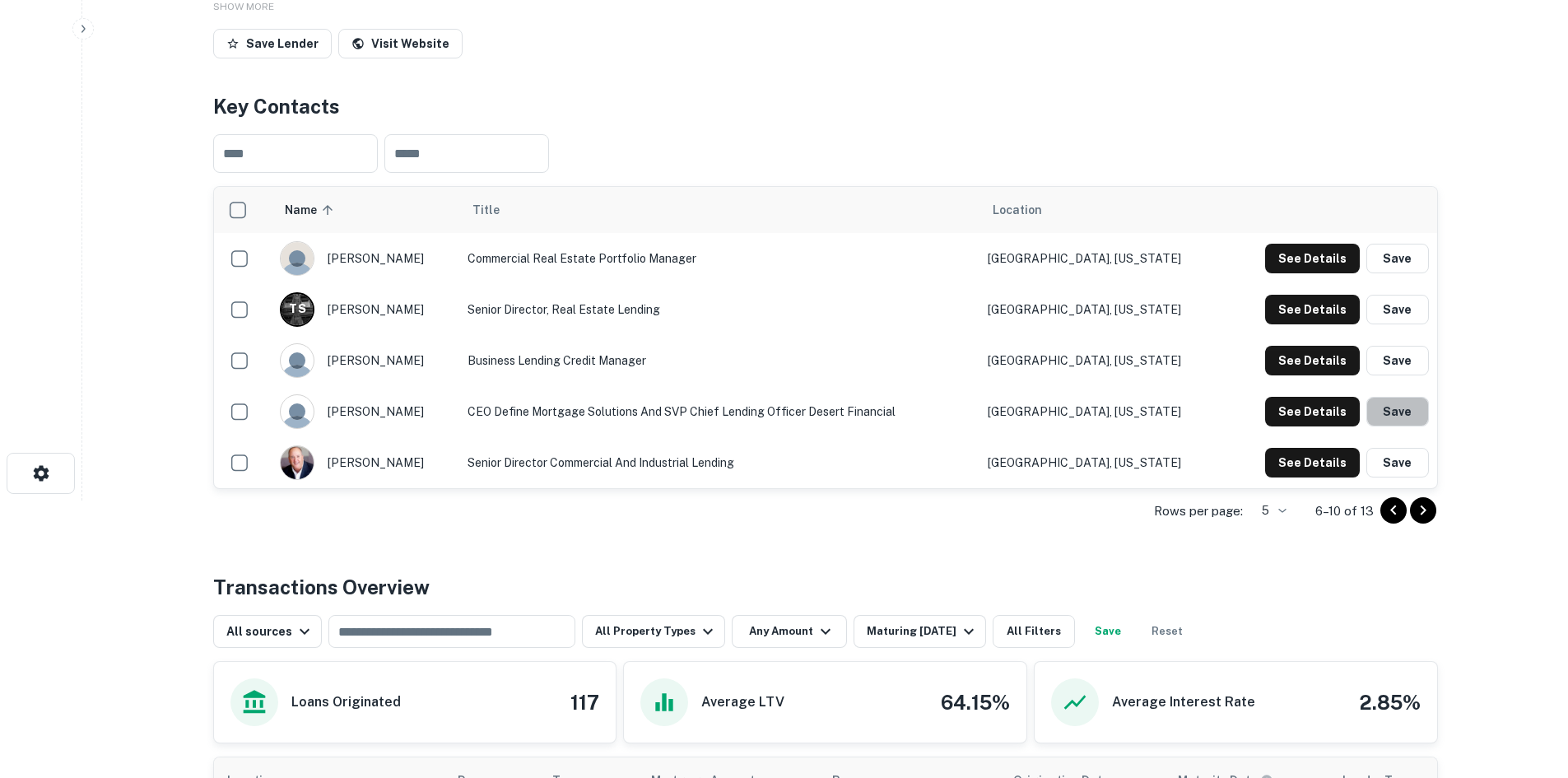
click at [1394, 411] on button "Save" at bounding box center [1398, 411] width 63 height 30
click at [1398, 502] on icon "Go to previous page" at bounding box center [1393, 510] width 20 height 20
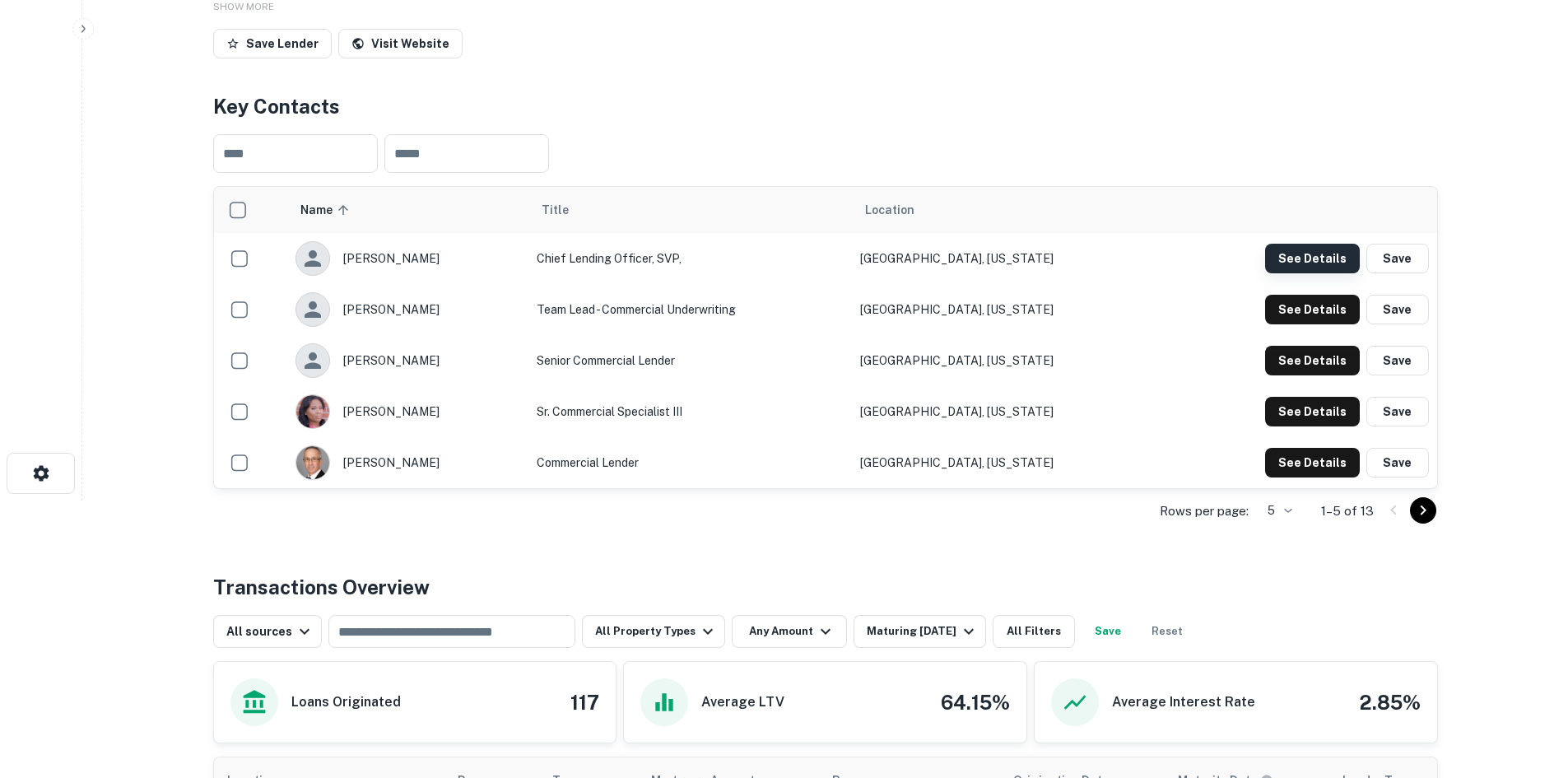
click at [1305, 263] on button "See Details" at bounding box center [1313, 258] width 95 height 30
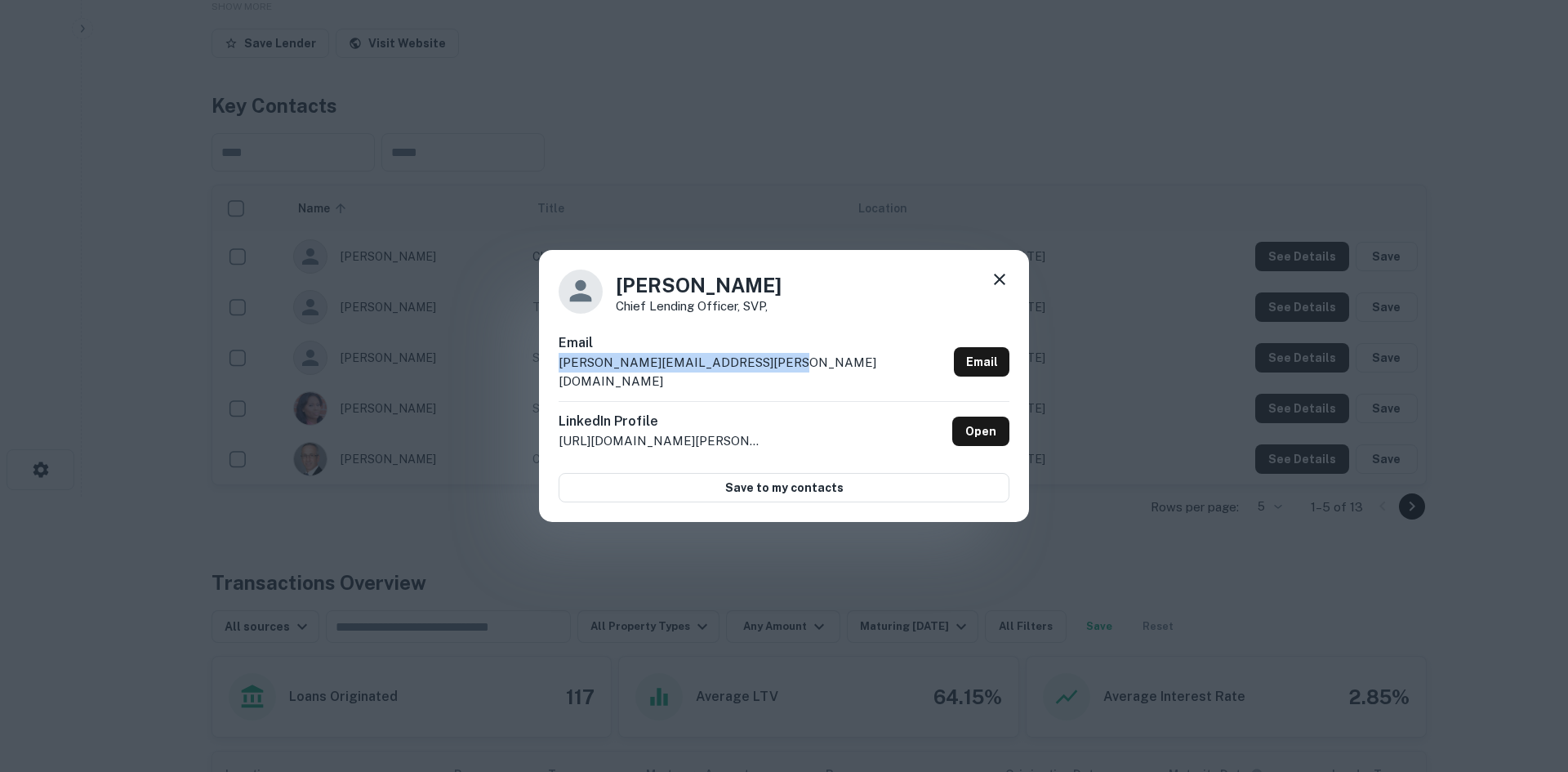
drag, startPoint x: 782, startPoint y: 373, endPoint x: 560, endPoint y: 370, distance: 222.0
click at [560, 370] on div "Email [PERSON_NAME][EMAIL_ADDRESS][PERSON_NAME][DOMAIN_NAME] Email" at bounding box center [784, 367] width 451 height 68
click at [1007, 289] on icon at bounding box center [999, 279] width 19 height 19
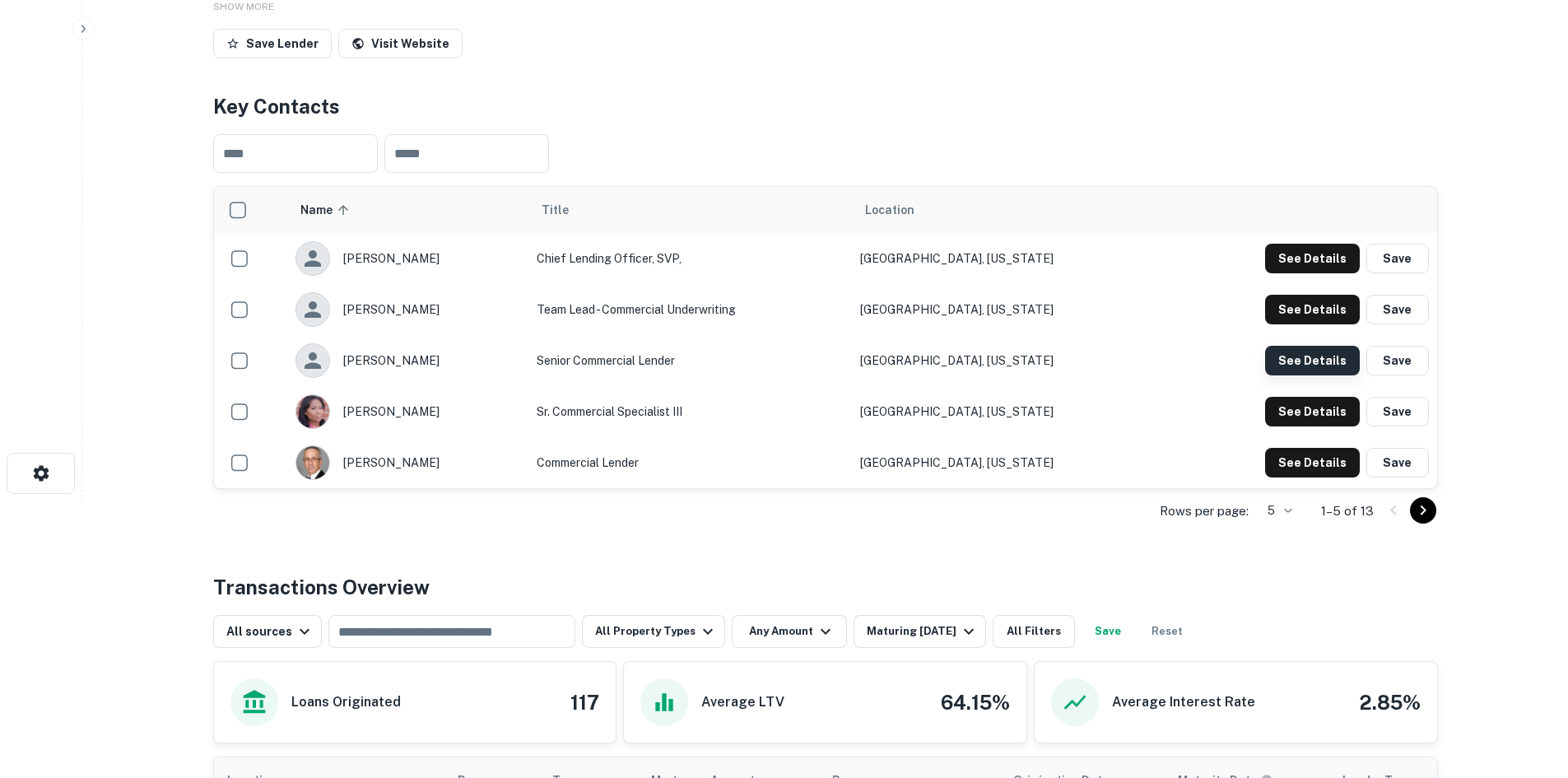
click at [1310, 273] on button "See Details" at bounding box center [1313, 258] width 95 height 30
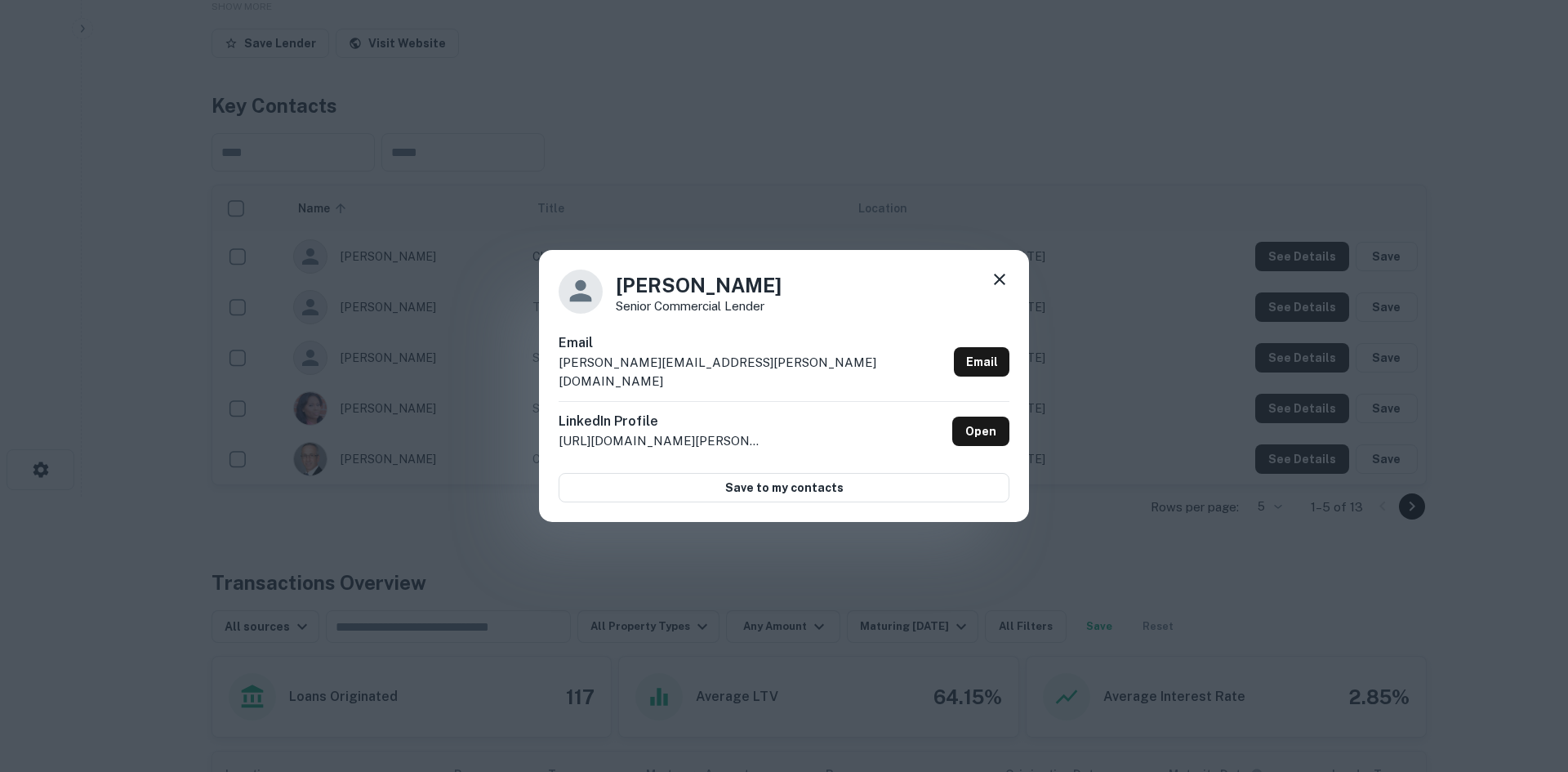
click at [1002, 289] on icon at bounding box center [999, 279] width 19 height 19
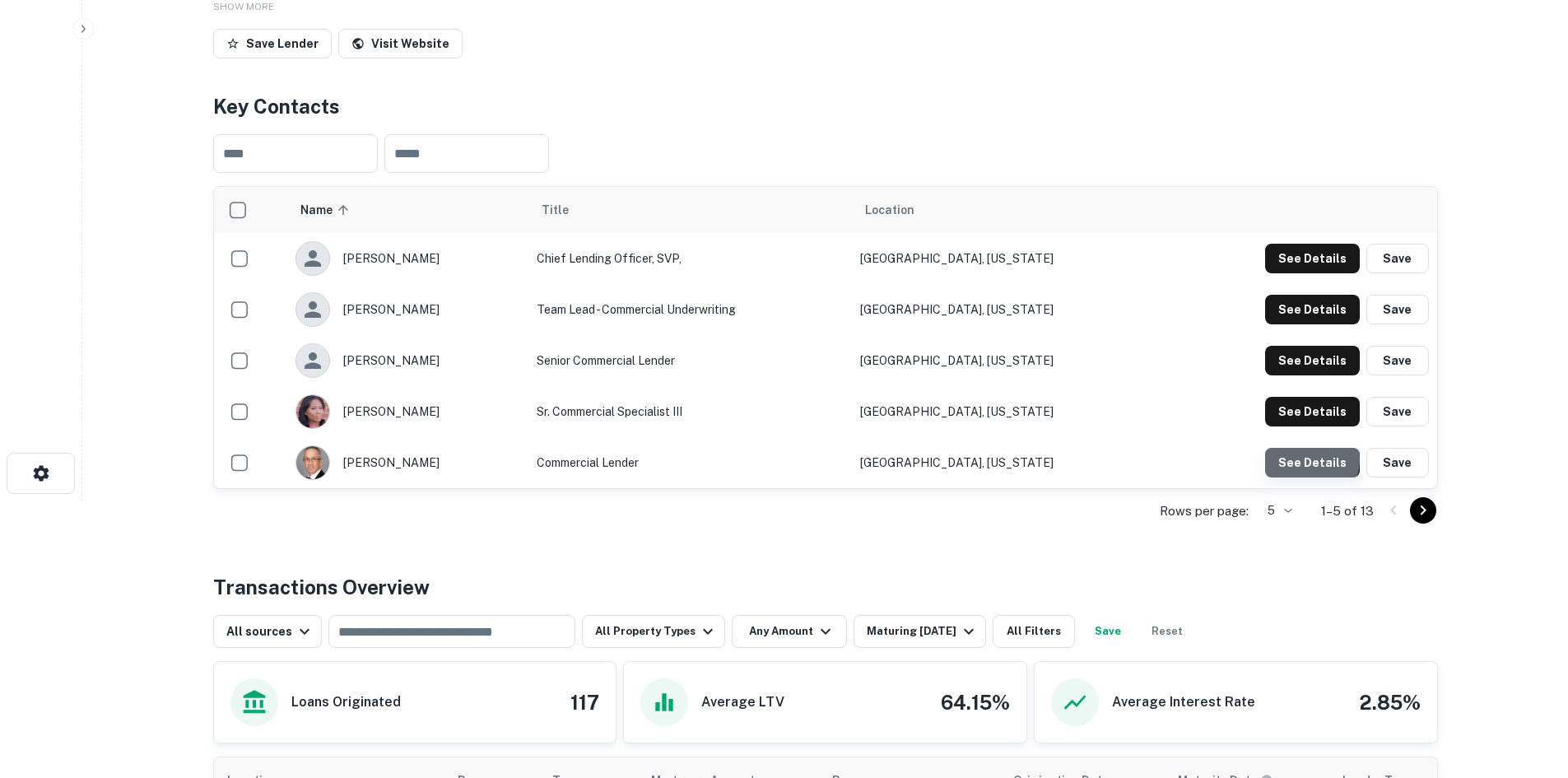
click at [1303, 273] on button "See Details" at bounding box center [1313, 258] width 95 height 30
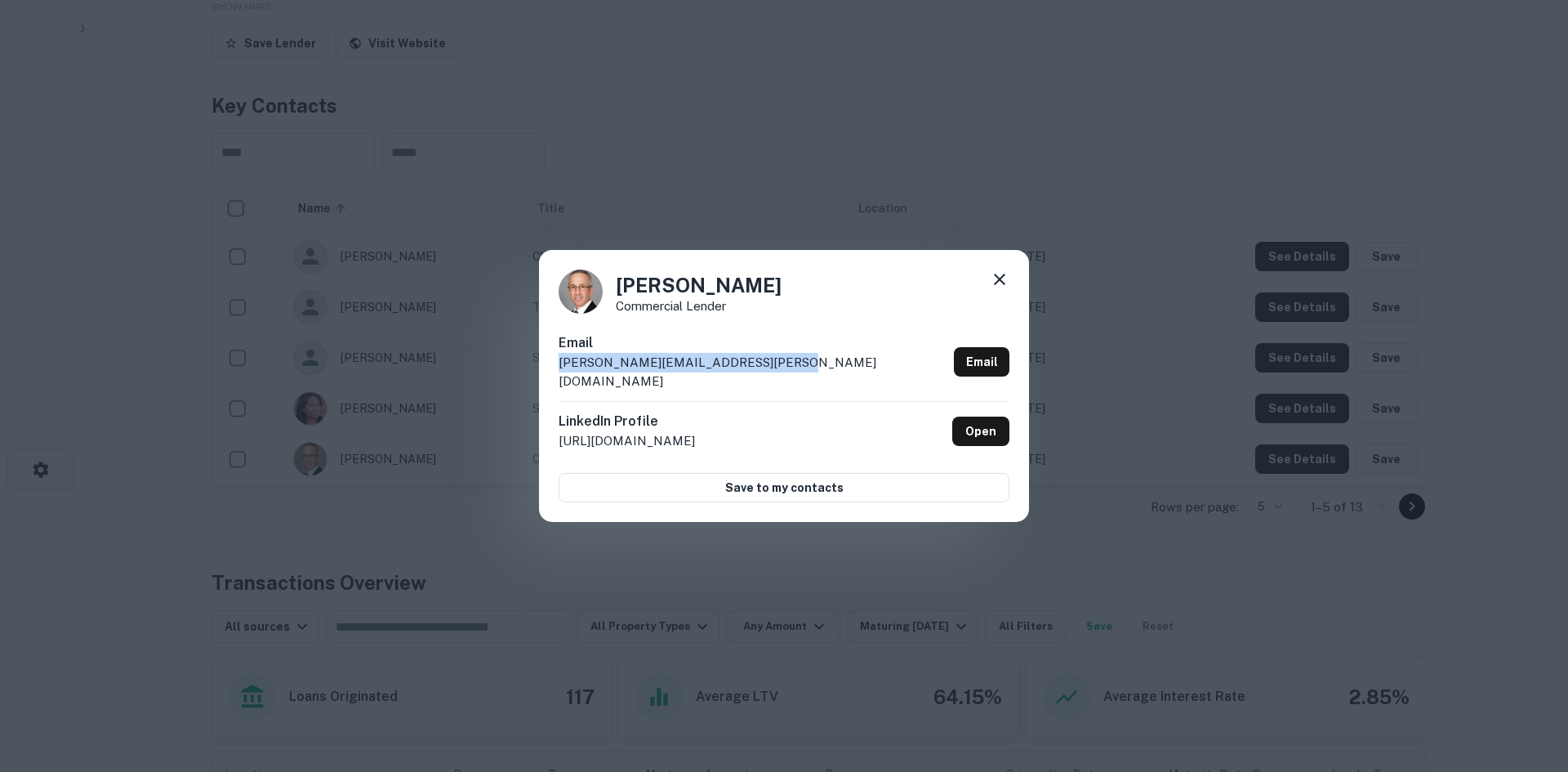
drag, startPoint x: 757, startPoint y: 371, endPoint x: 608, endPoint y: 359, distance: 149.5
click at [608, 359] on div "Email [PERSON_NAME][EMAIL_ADDRESS][PERSON_NAME][DOMAIN_NAME]" at bounding box center [753, 362] width 389 height 58
copy div "[PERSON_NAME][EMAIL_ADDRESS][PERSON_NAME][DOMAIN_NAME]"
click at [998, 288] on icon at bounding box center [999, 279] width 19 height 19
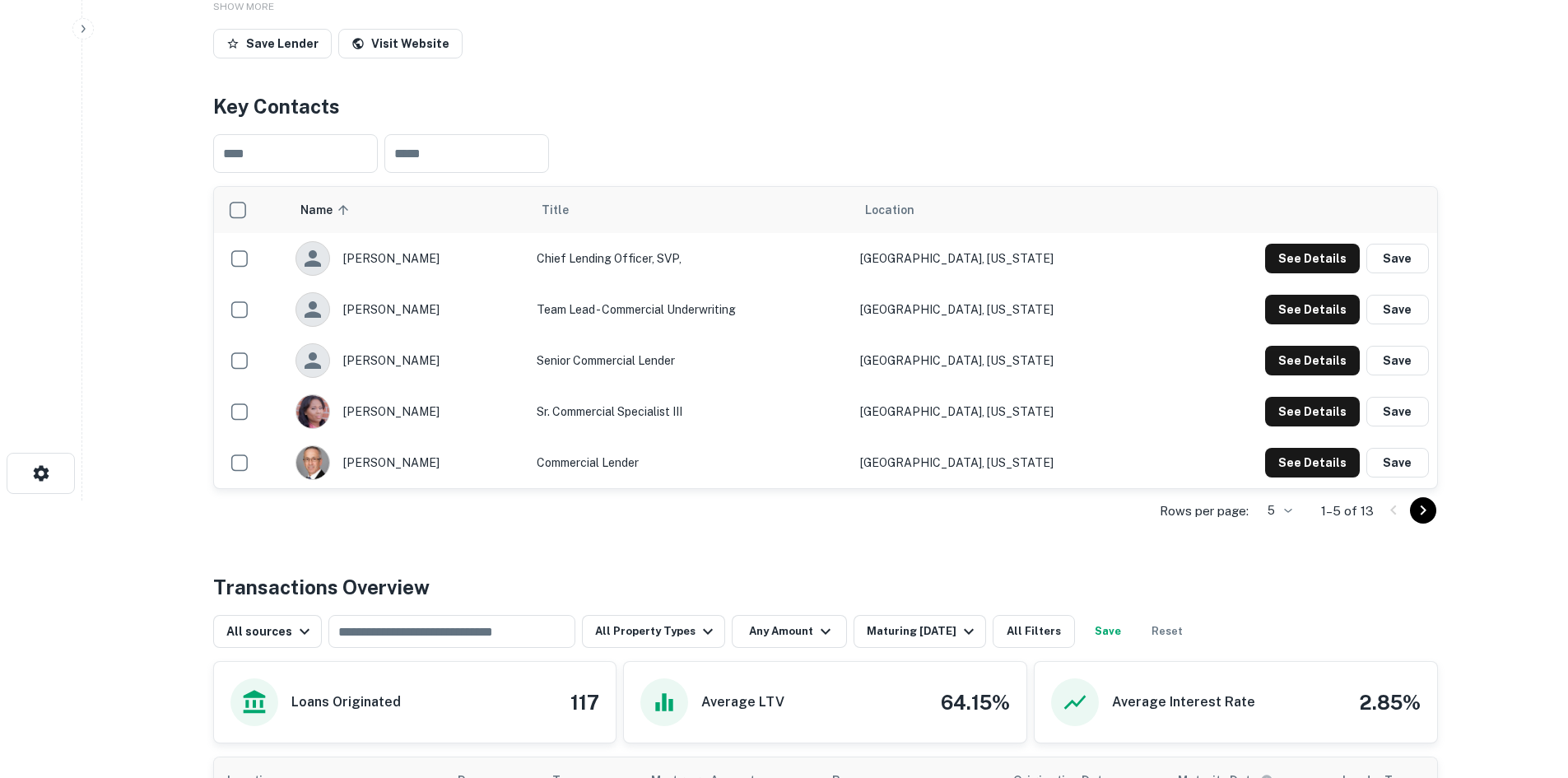
click at [1417, 512] on icon "Go to next page" at bounding box center [1423, 510] width 20 height 20
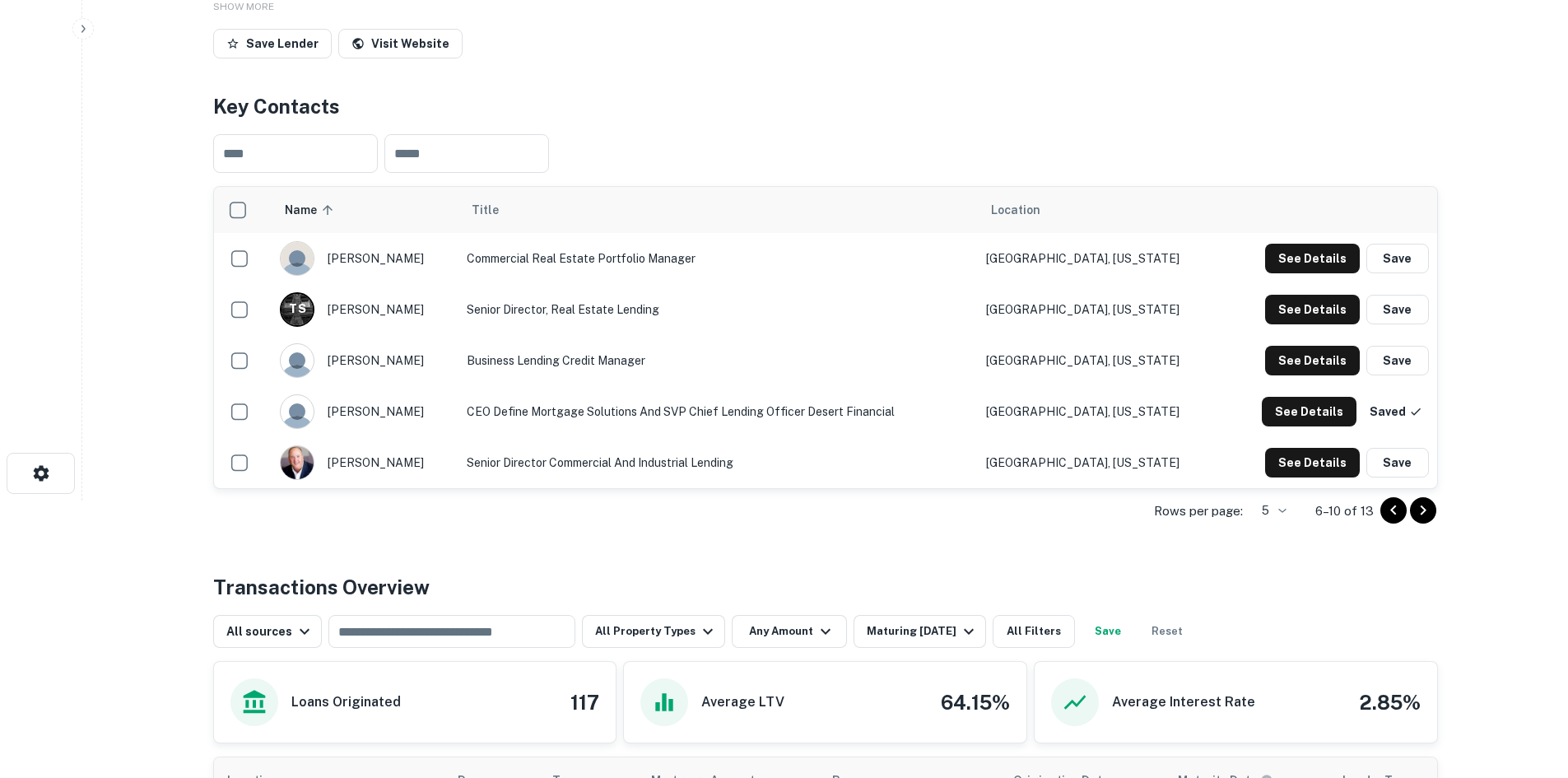
click at [1417, 512] on icon "Go to next page" at bounding box center [1423, 510] width 20 height 20
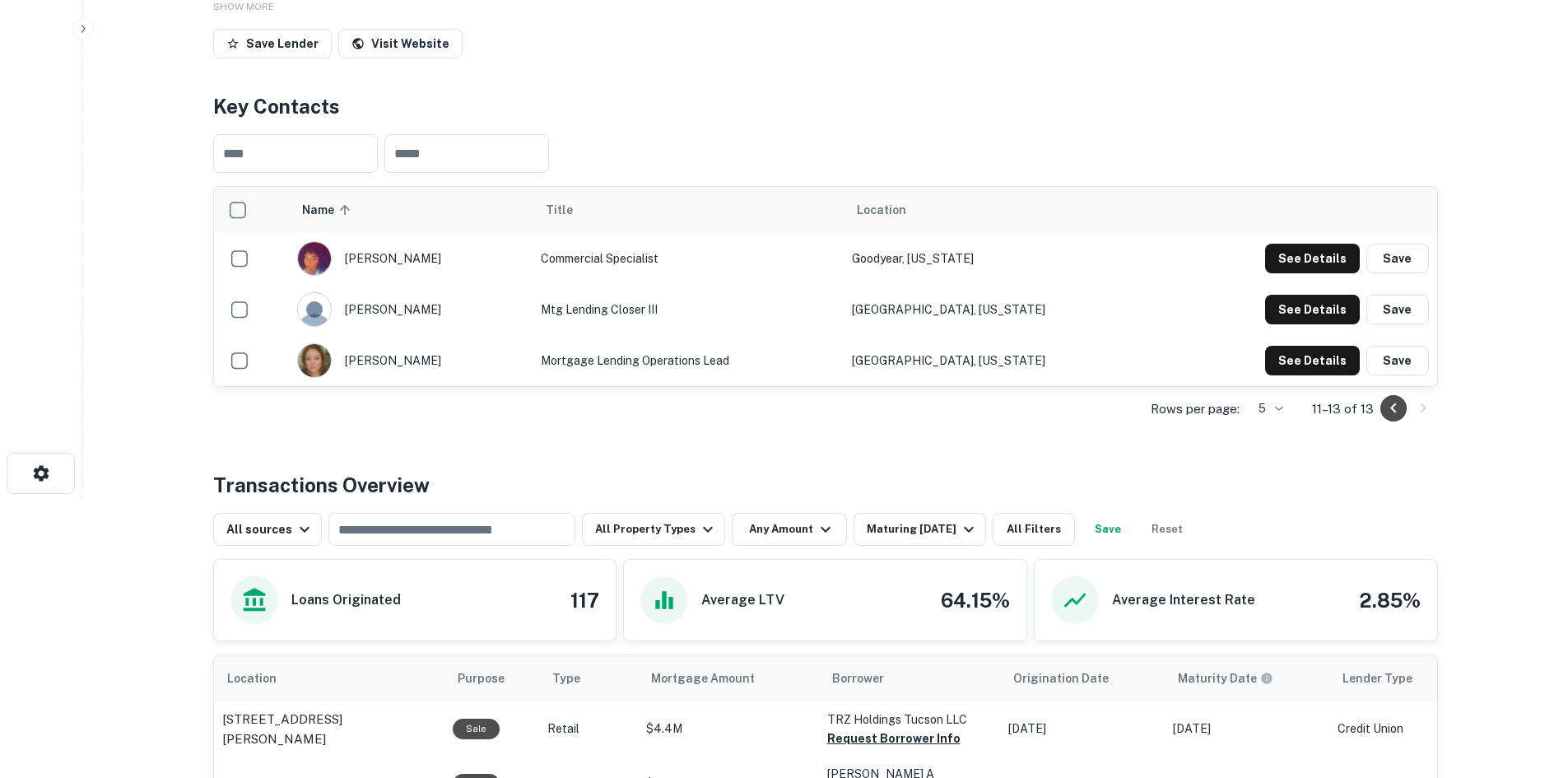
click at [1390, 417] on icon "Go to previous page" at bounding box center [1393, 408] width 20 height 20
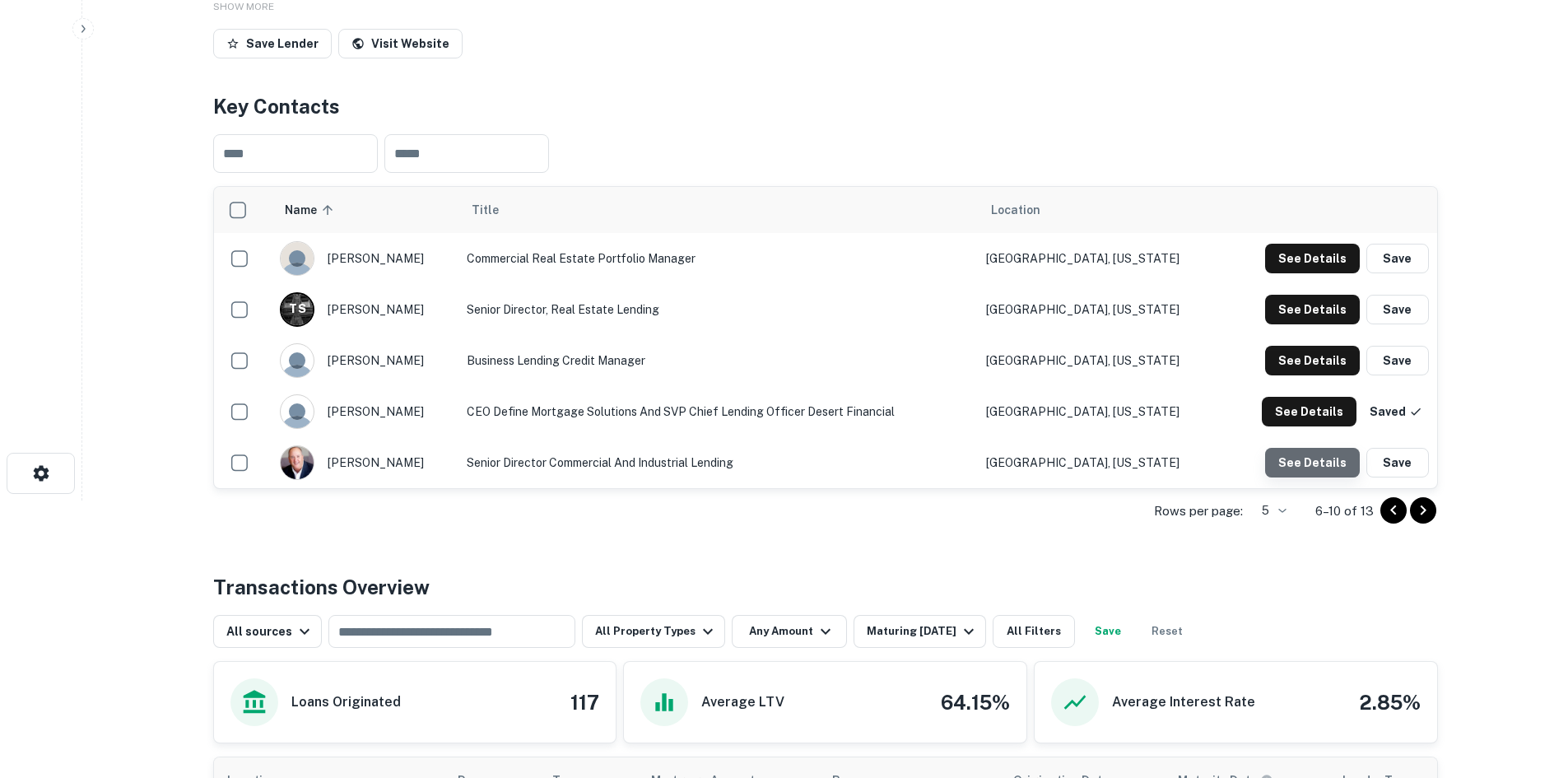
click at [1326, 273] on button "See Details" at bounding box center [1313, 258] width 95 height 30
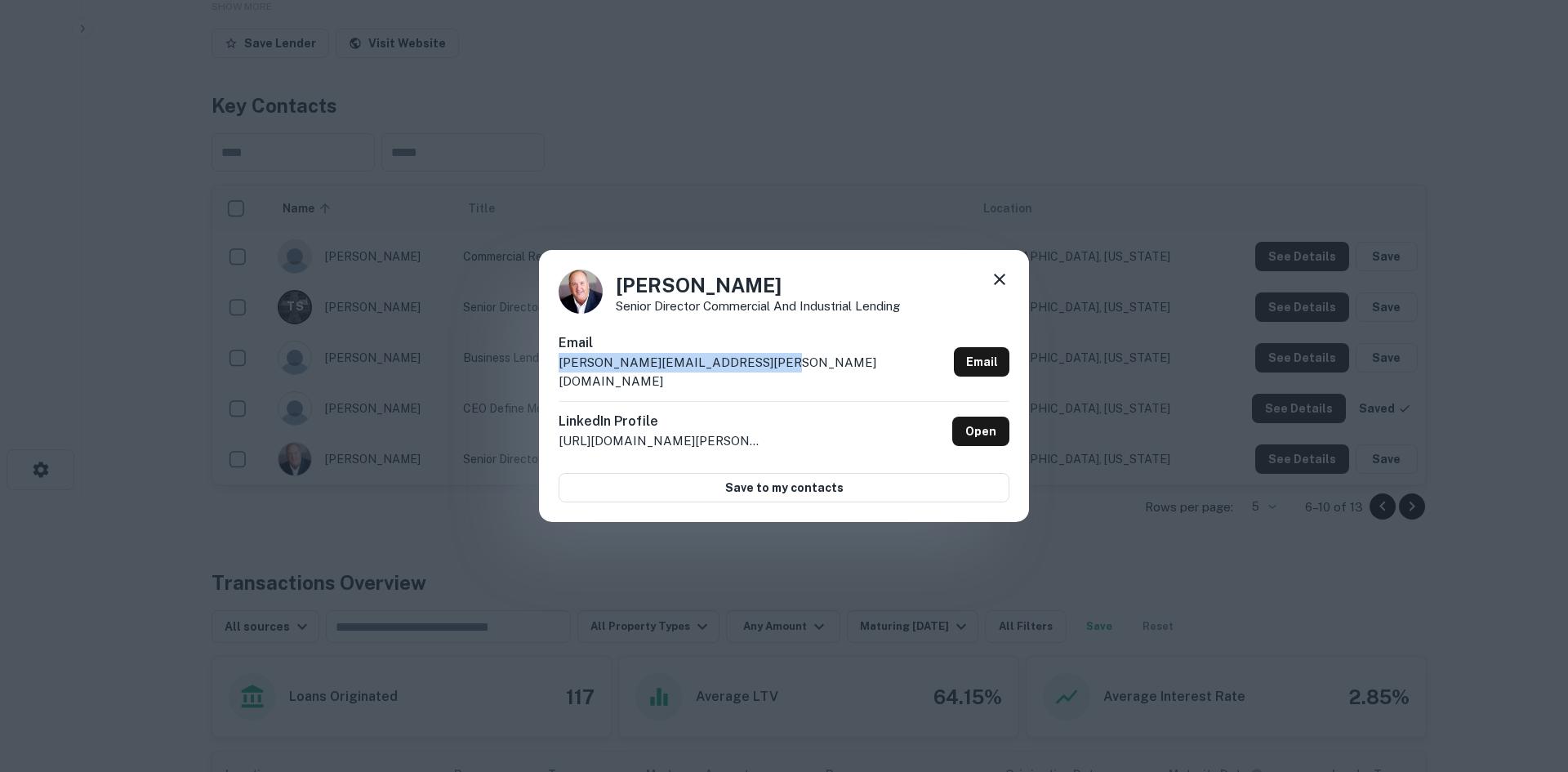
drag, startPoint x: 757, startPoint y: 370, endPoint x: 550, endPoint y: 371, distance: 207.0
click at [550, 371] on div "[PERSON_NAME] Senior Director Commercial and Industrial Lending Email [PERSON_N…" at bounding box center [784, 386] width 490 height 273
copy p "[PERSON_NAME][EMAIL_ADDRESS][PERSON_NAME][DOMAIN_NAME]"
click at [1007, 289] on icon at bounding box center [999, 279] width 19 height 19
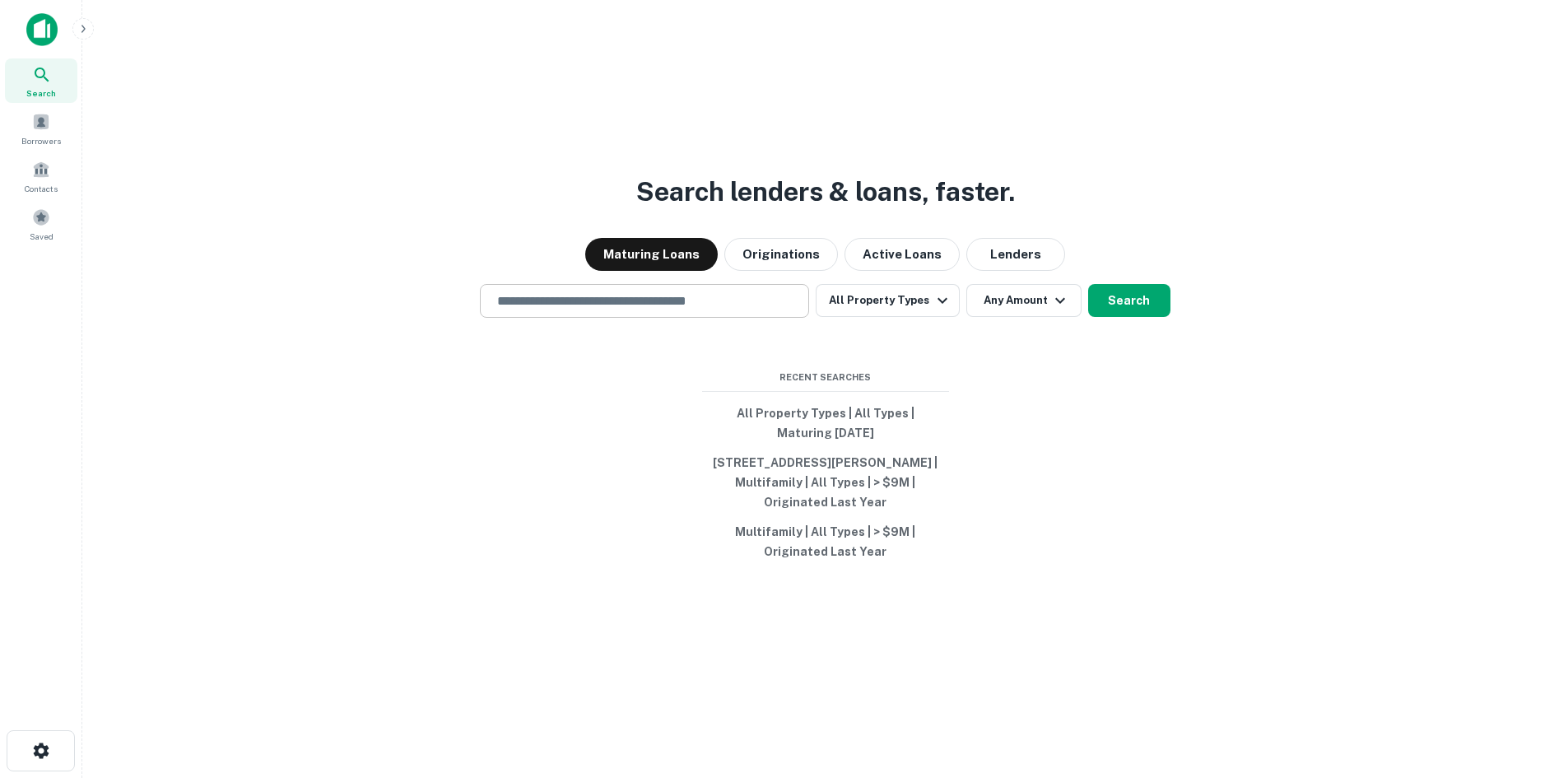
click at [620, 305] on input "text" at bounding box center [644, 300] width 315 height 19
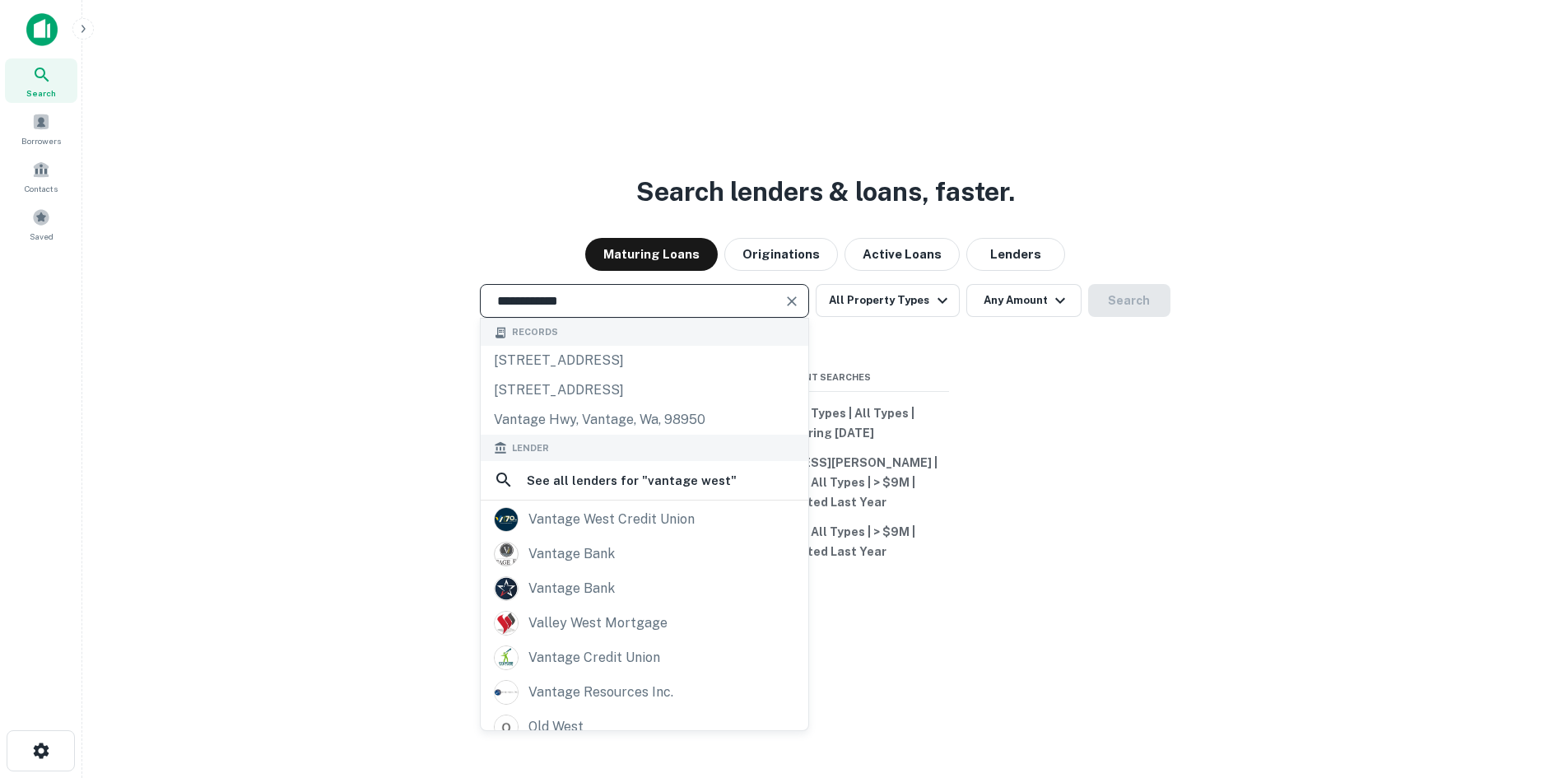
type input "**********"
click at [580, 512] on div "vantage west credit union" at bounding box center [612, 519] width 166 height 25
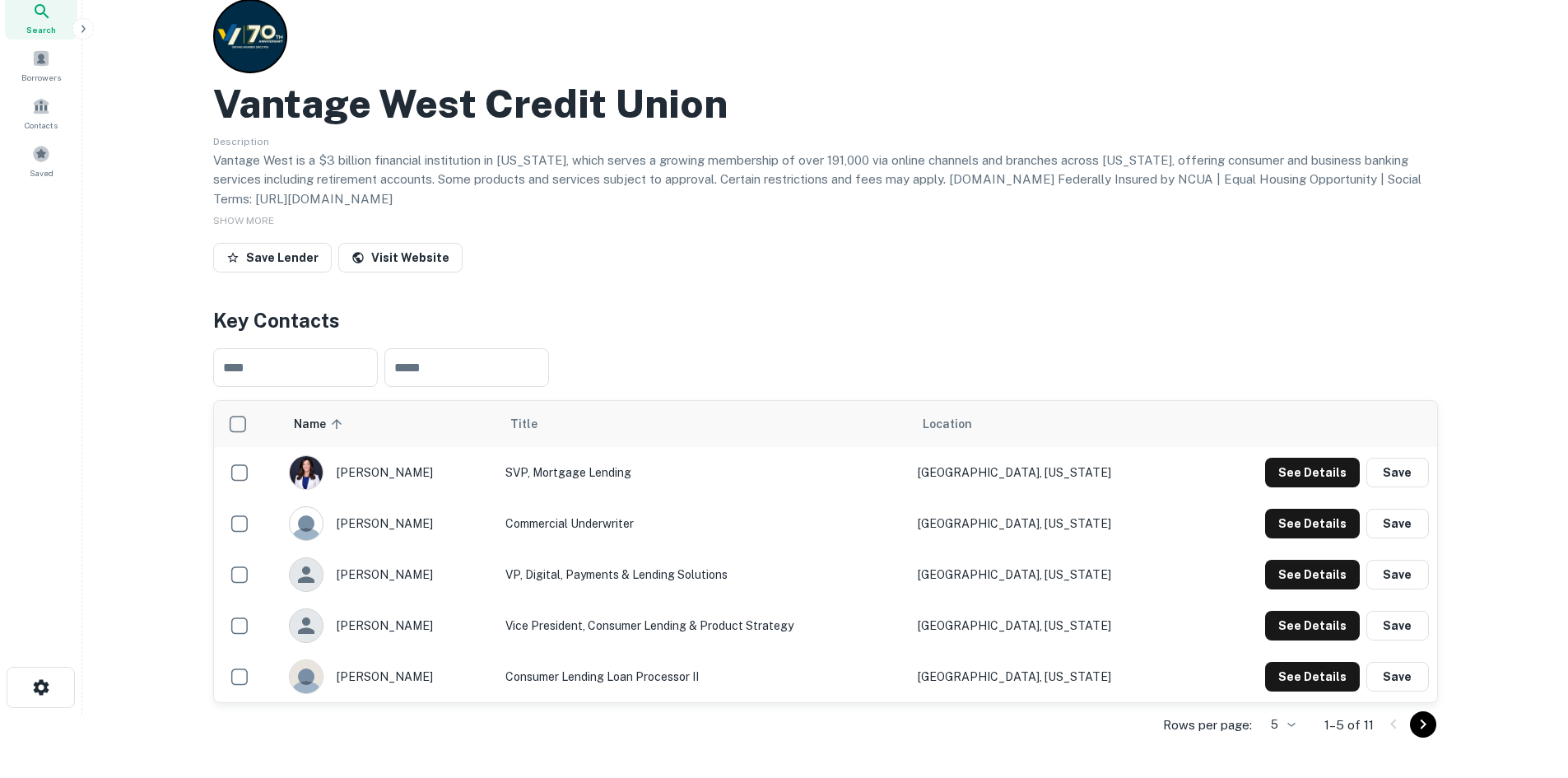
scroll to position [61, 0]
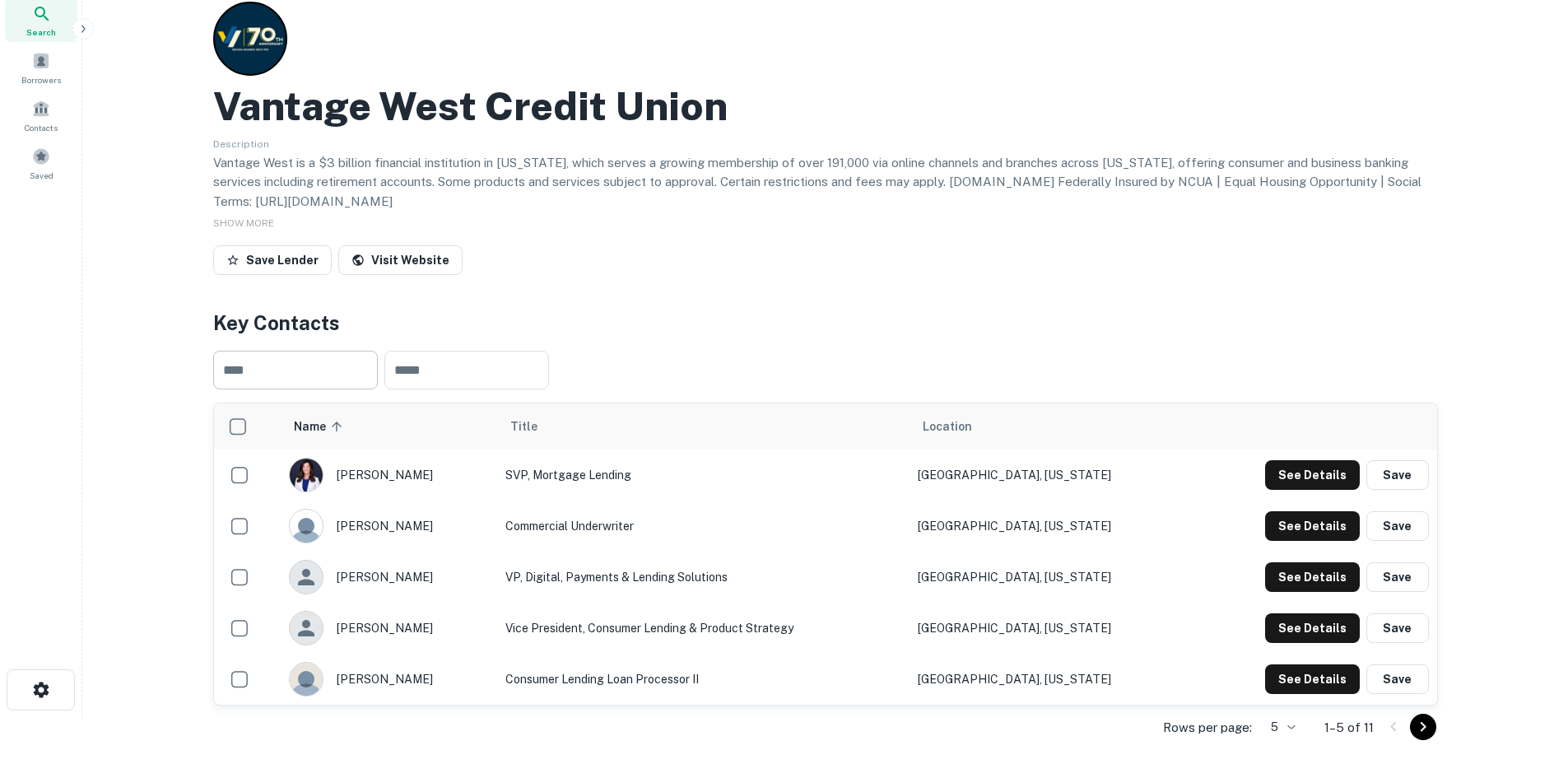
click at [331, 368] on input "text" at bounding box center [295, 370] width 165 height 39
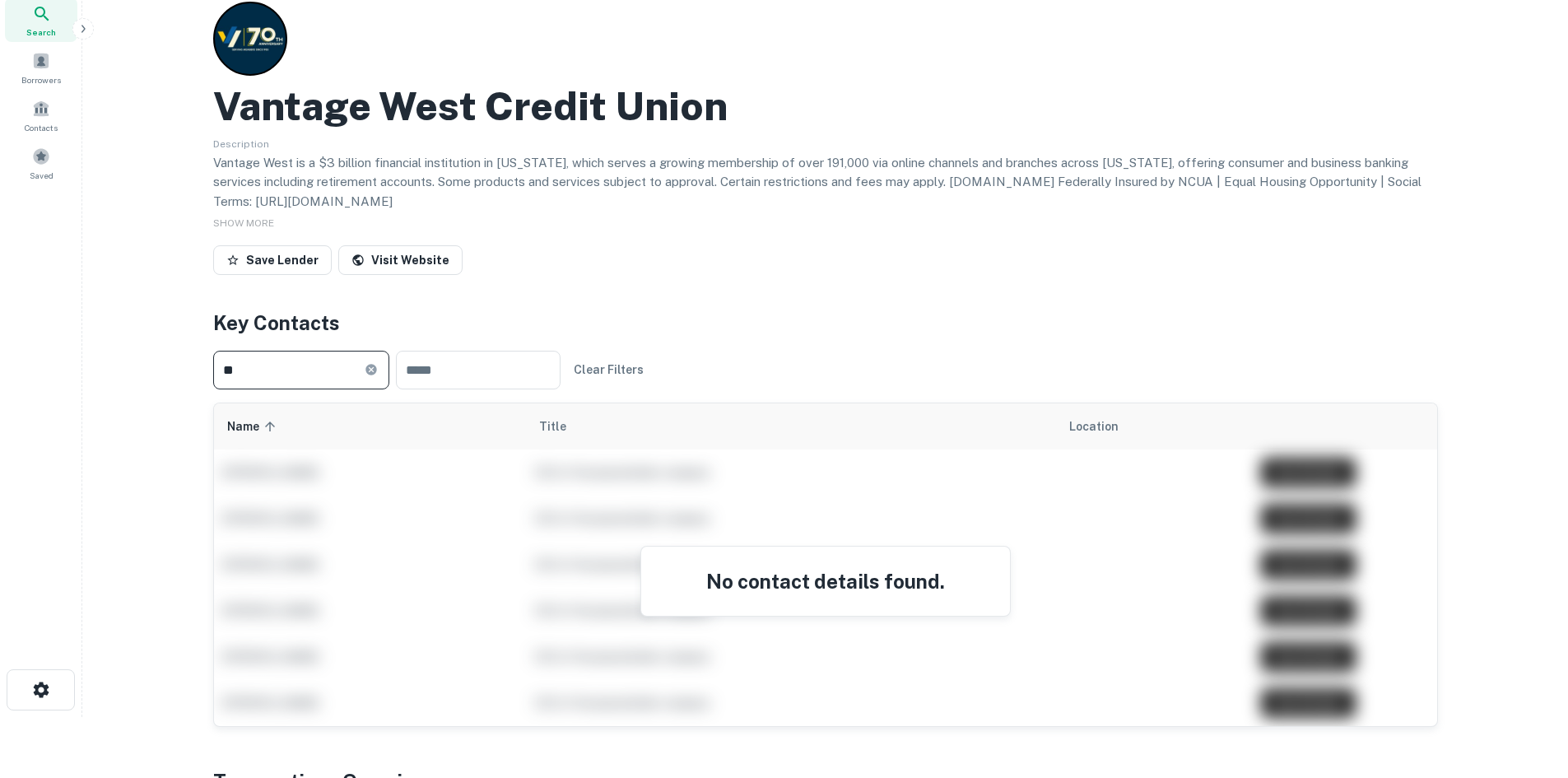
type input "*"
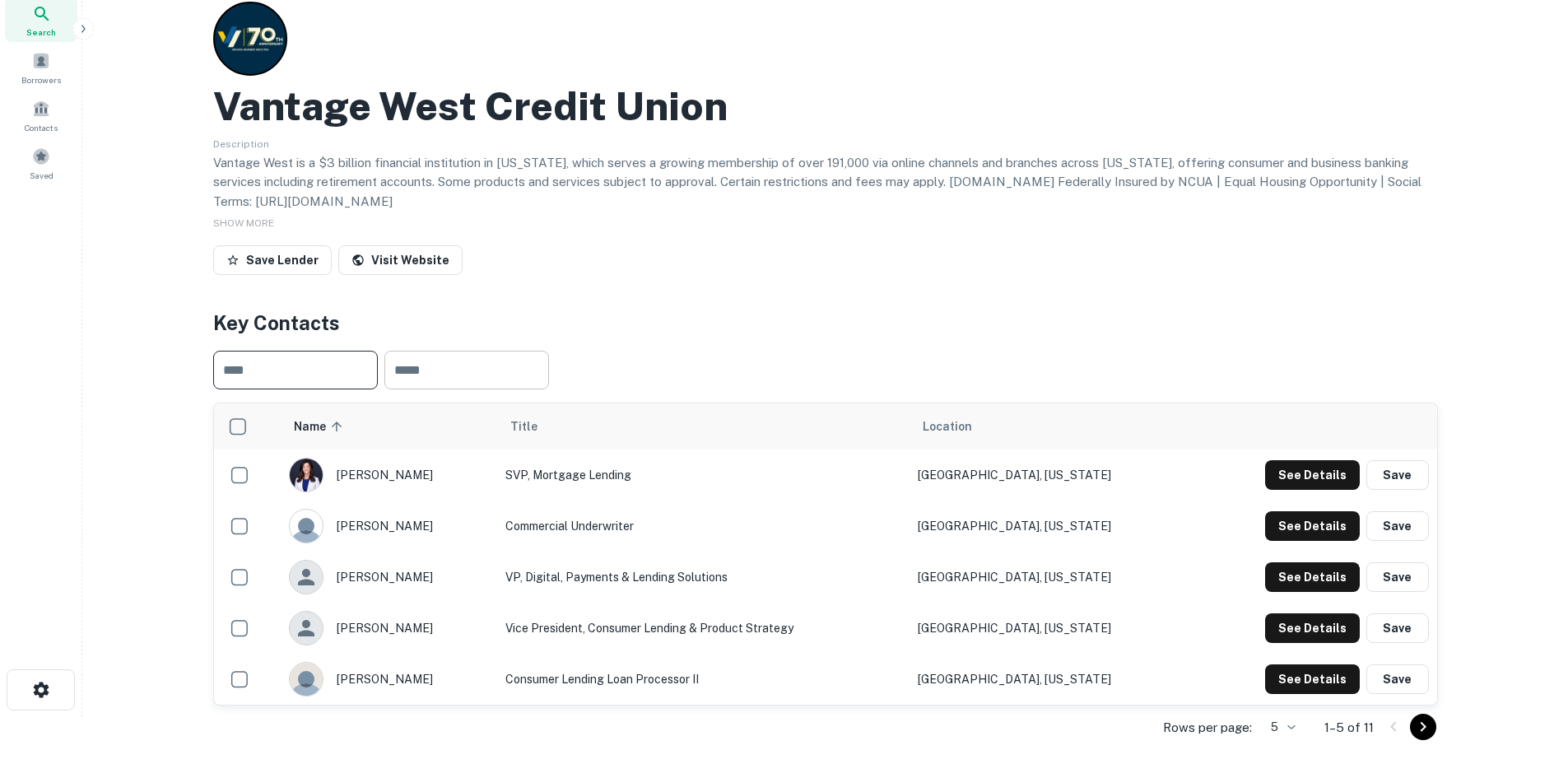
click at [430, 364] on input "text" at bounding box center [467, 370] width 165 height 39
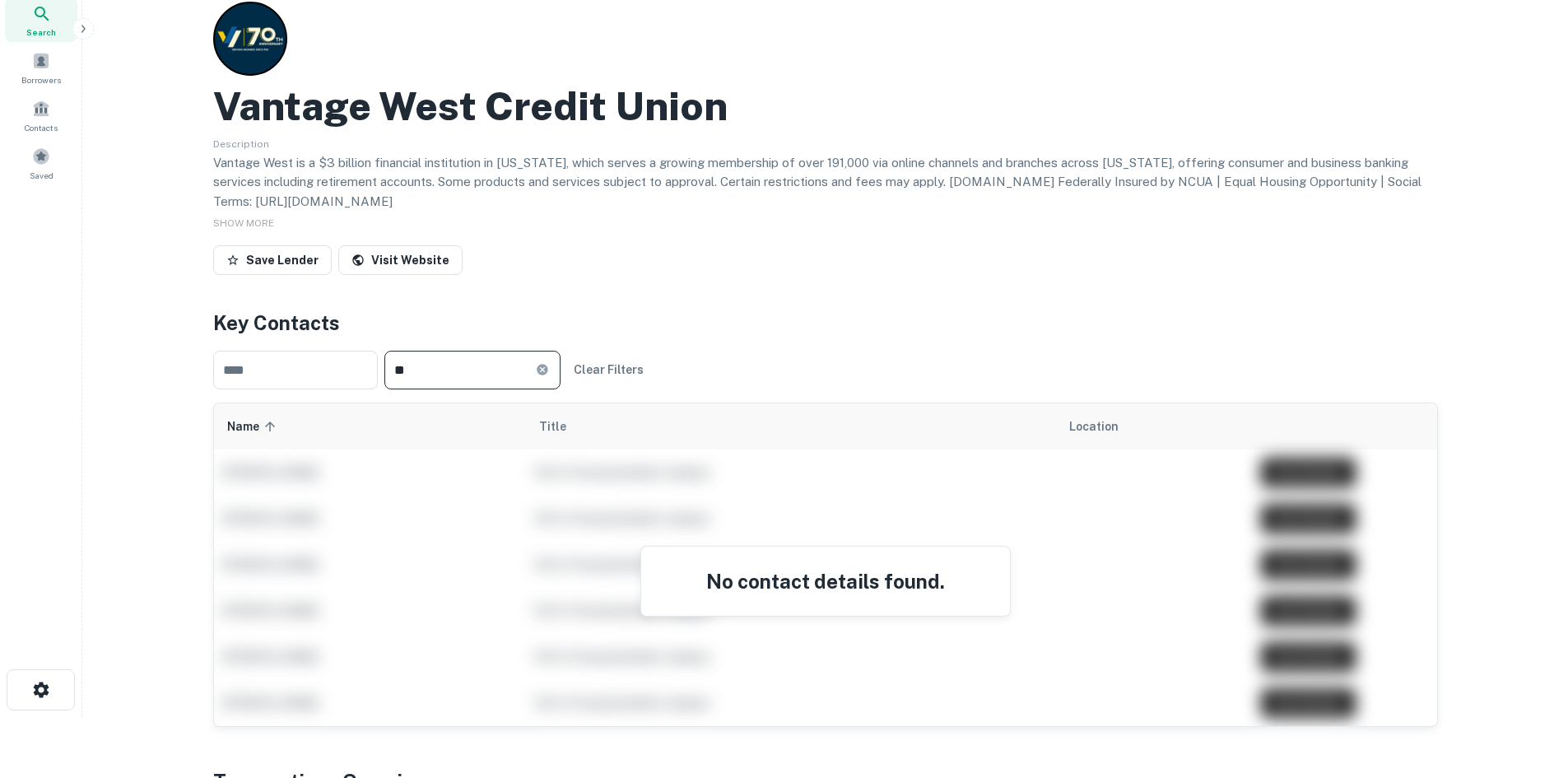
type input "*"
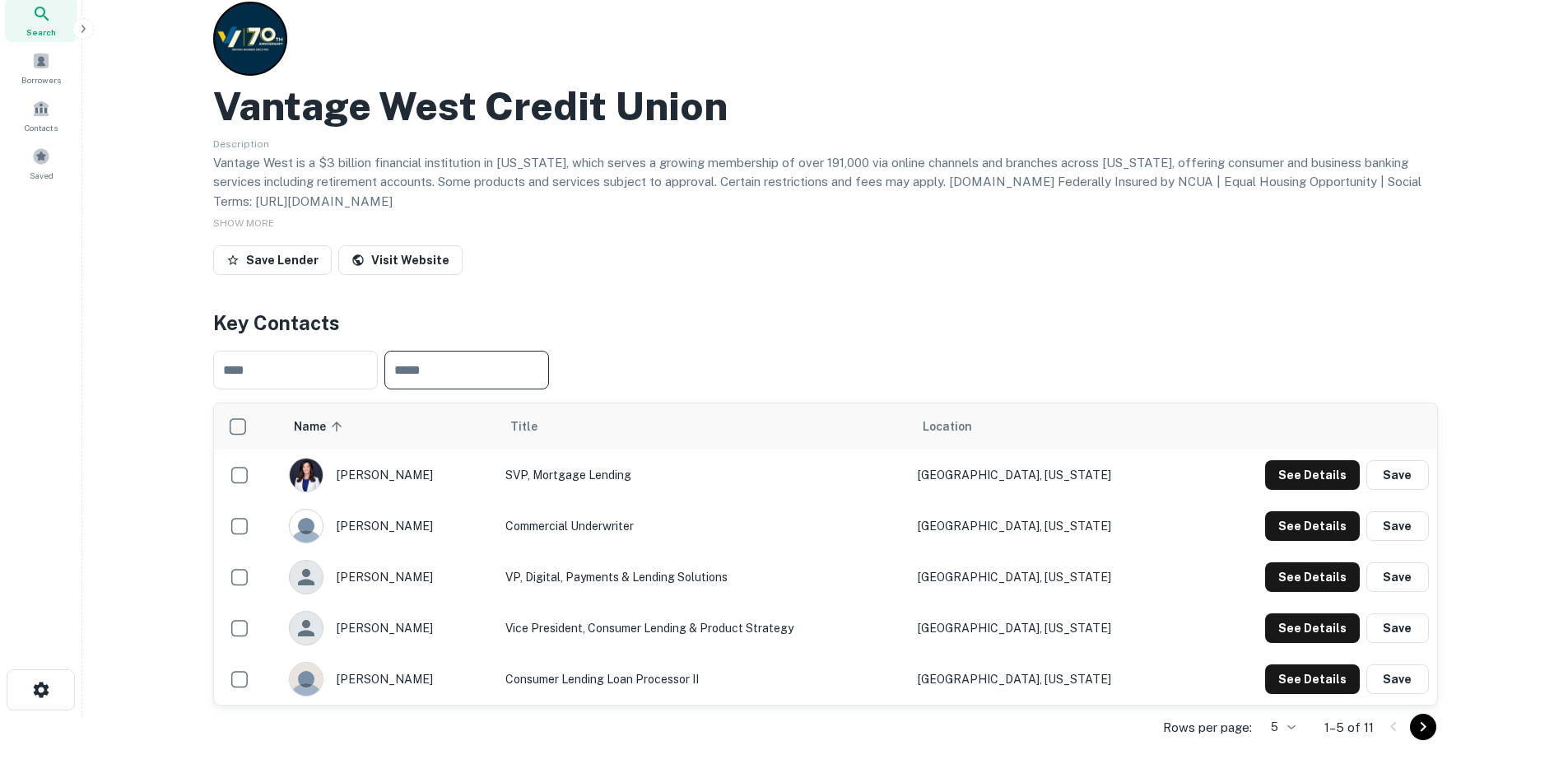
click at [1427, 729] on icon "Go to next page" at bounding box center [1423, 726] width 20 height 20
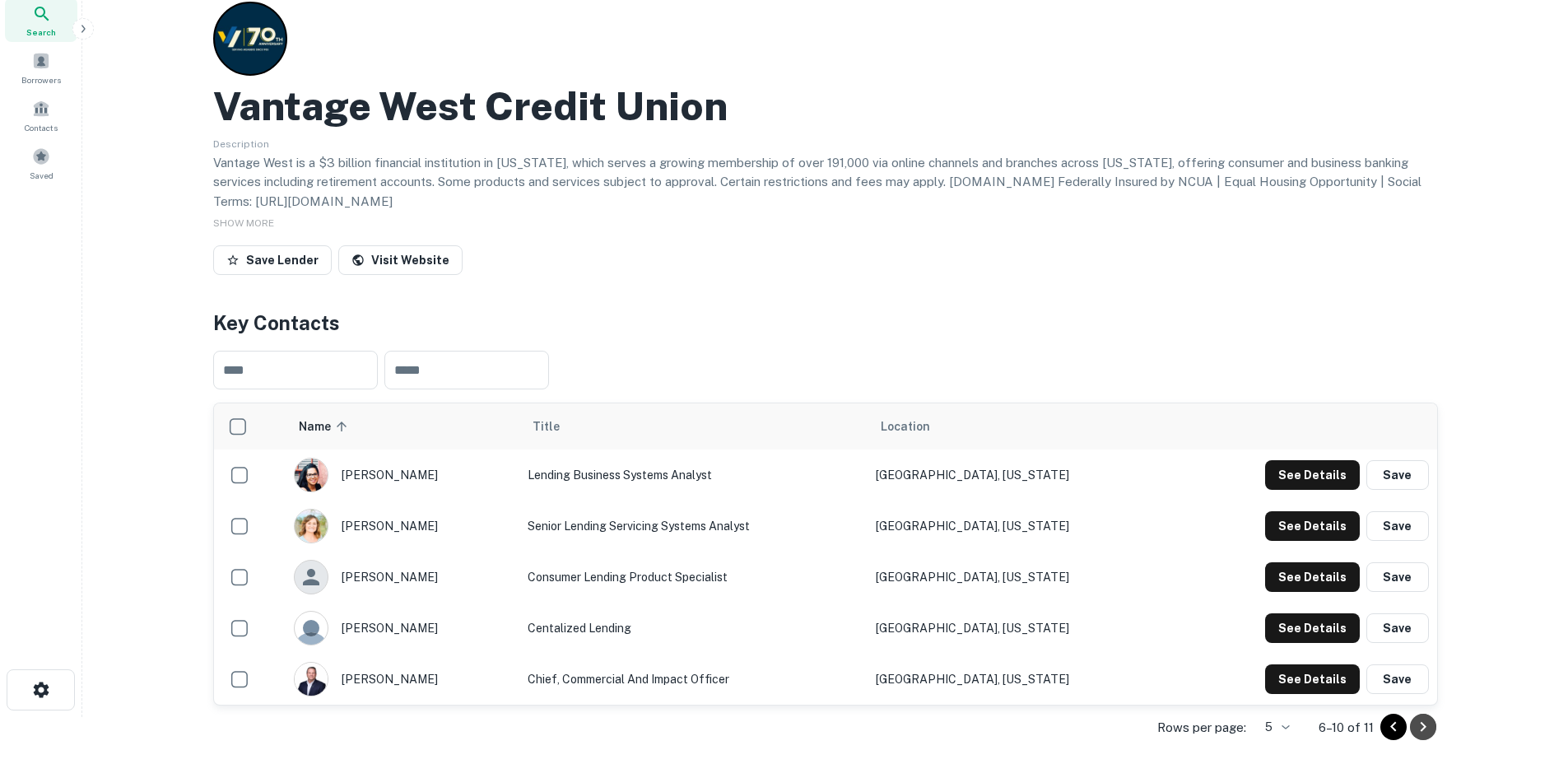
click at [1427, 729] on icon "Go to next page" at bounding box center [1423, 726] width 20 height 20
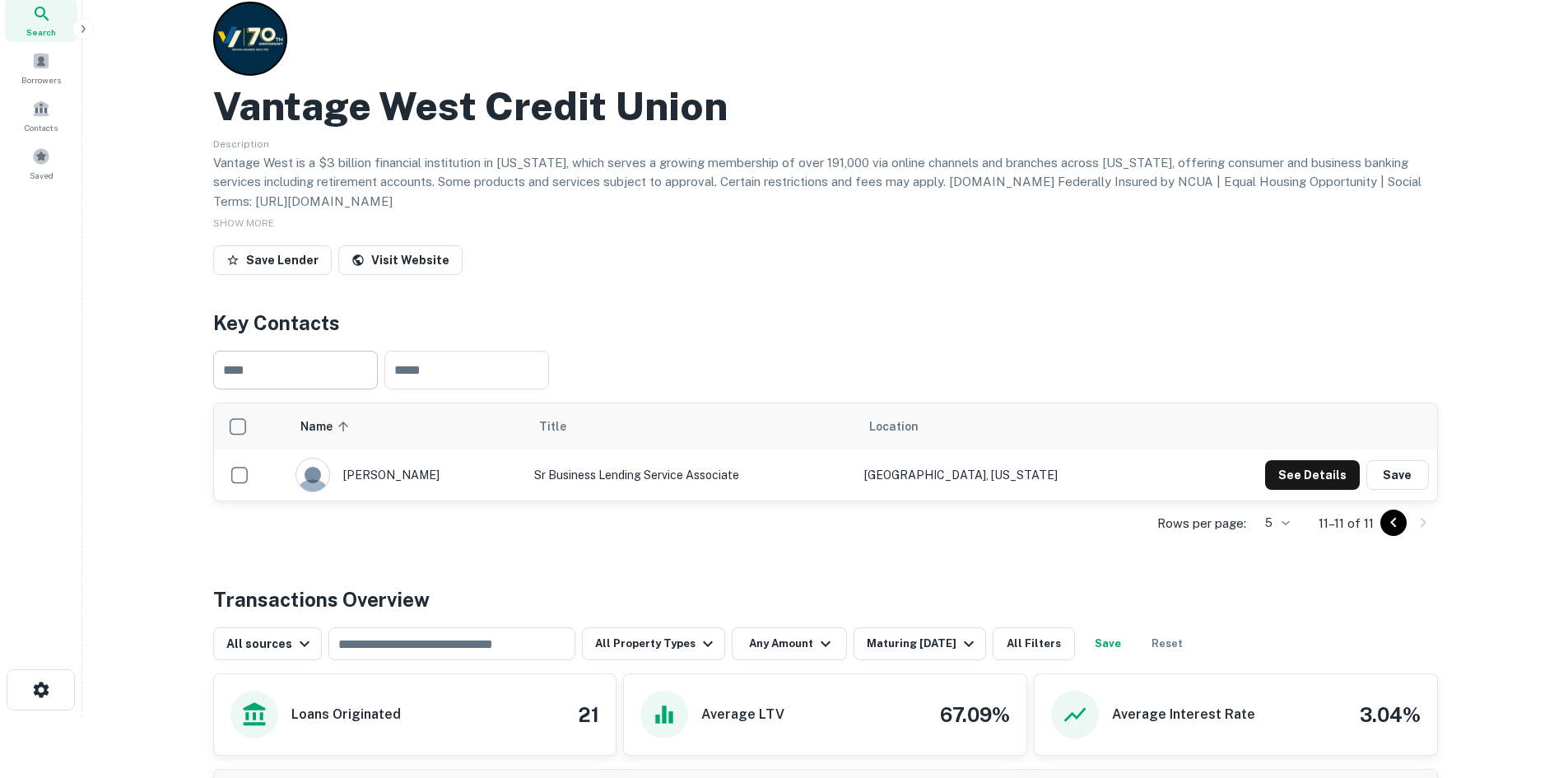
click at [315, 368] on input "text" at bounding box center [295, 370] width 165 height 39
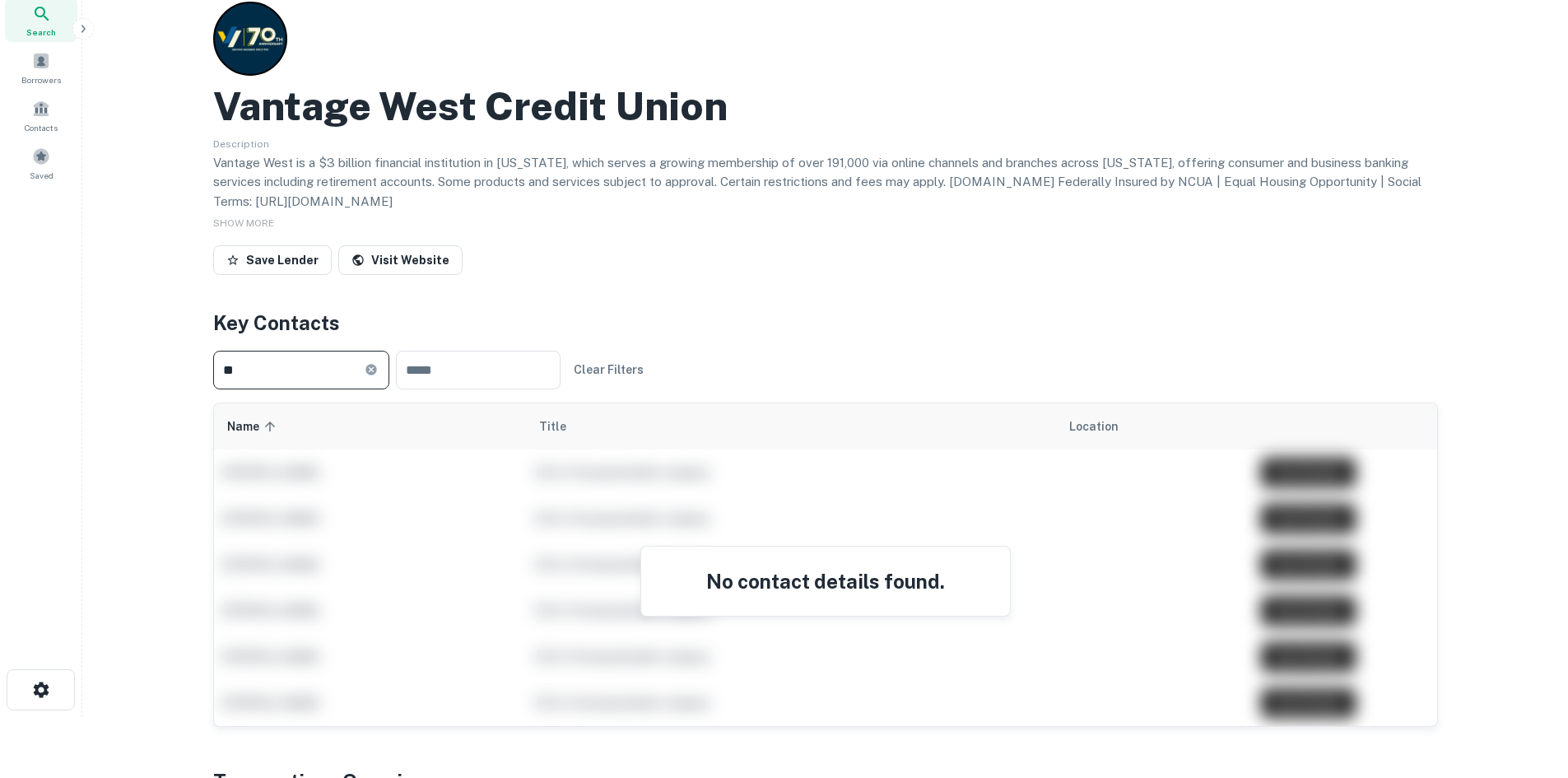
type input "*"
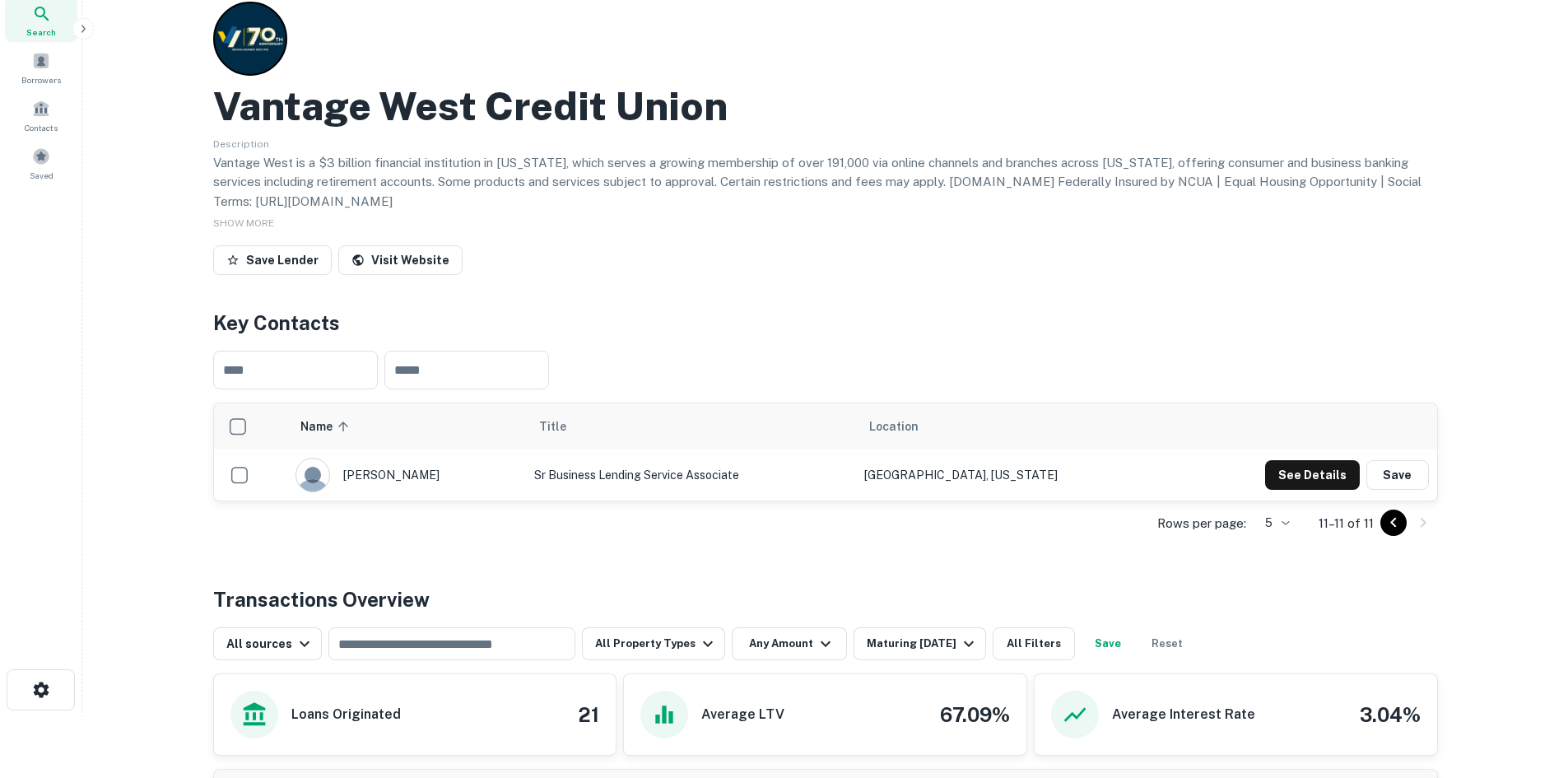
click at [677, 342] on div "​ ​" at bounding box center [826, 370] width 1225 height 65
click at [1300, 482] on button "See Details" at bounding box center [1313, 474] width 95 height 30
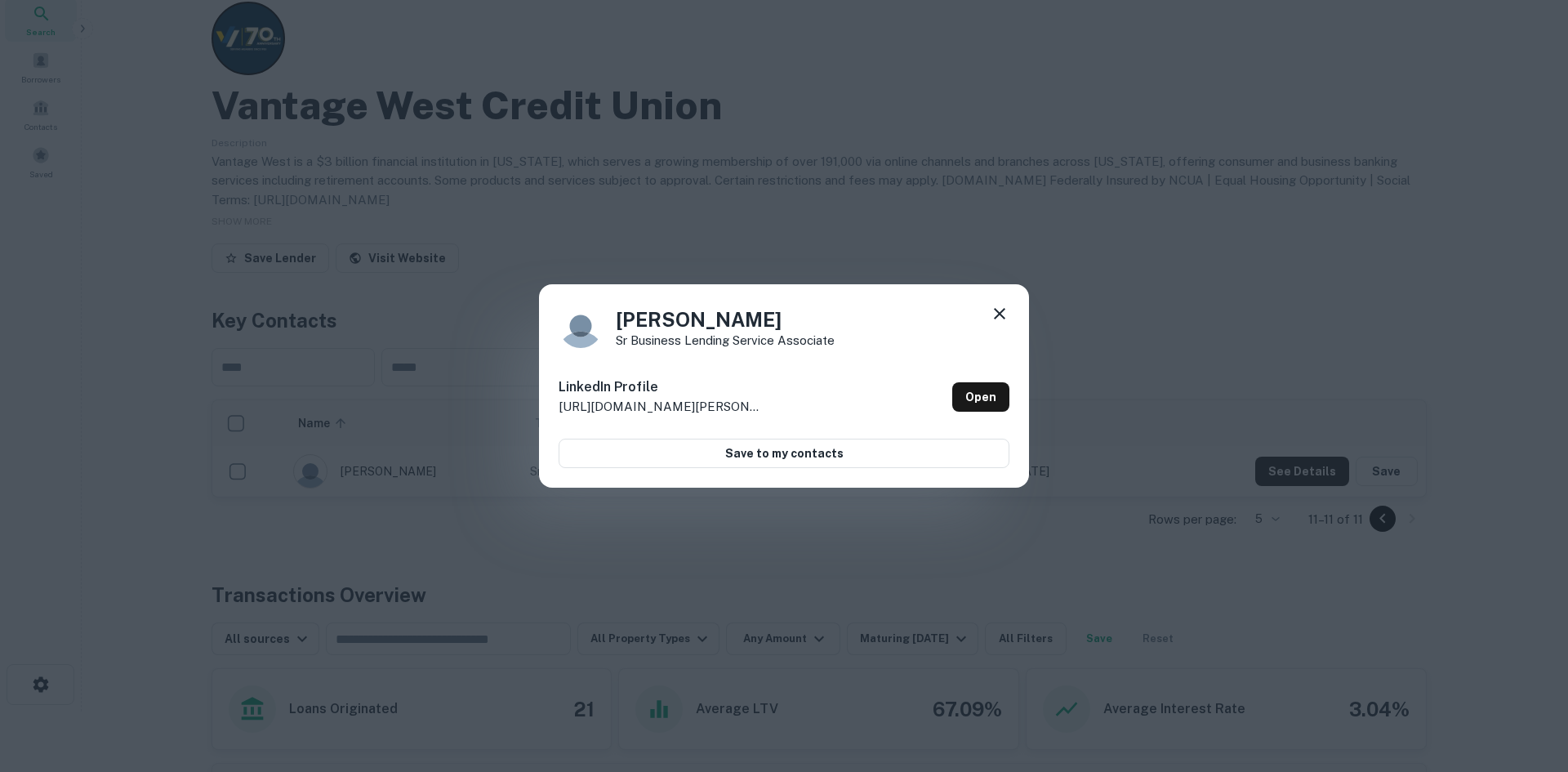
click at [997, 310] on icon at bounding box center [999, 313] width 19 height 19
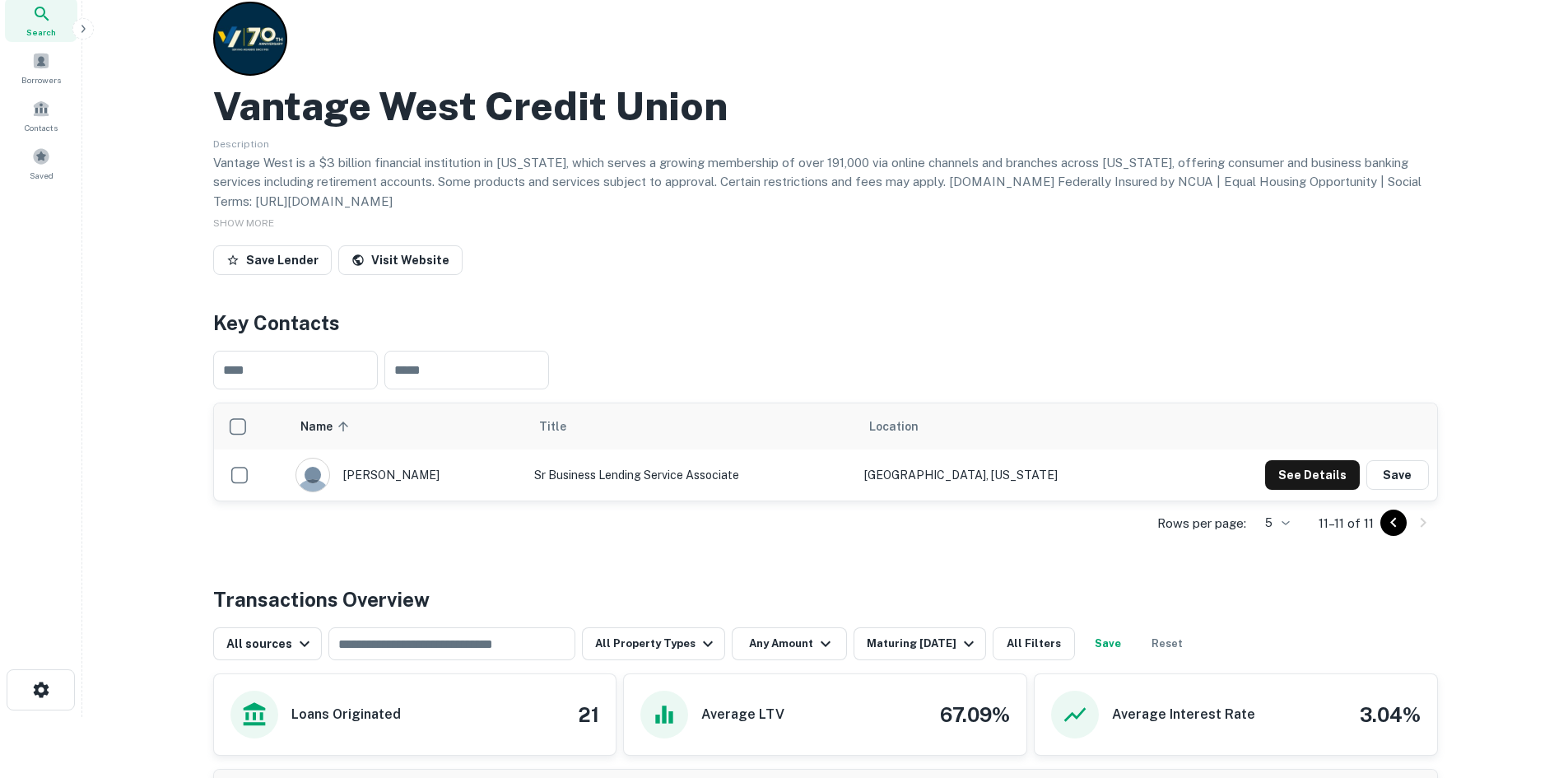
click at [1394, 523] on icon "Go to previous page" at bounding box center [1393, 522] width 20 height 20
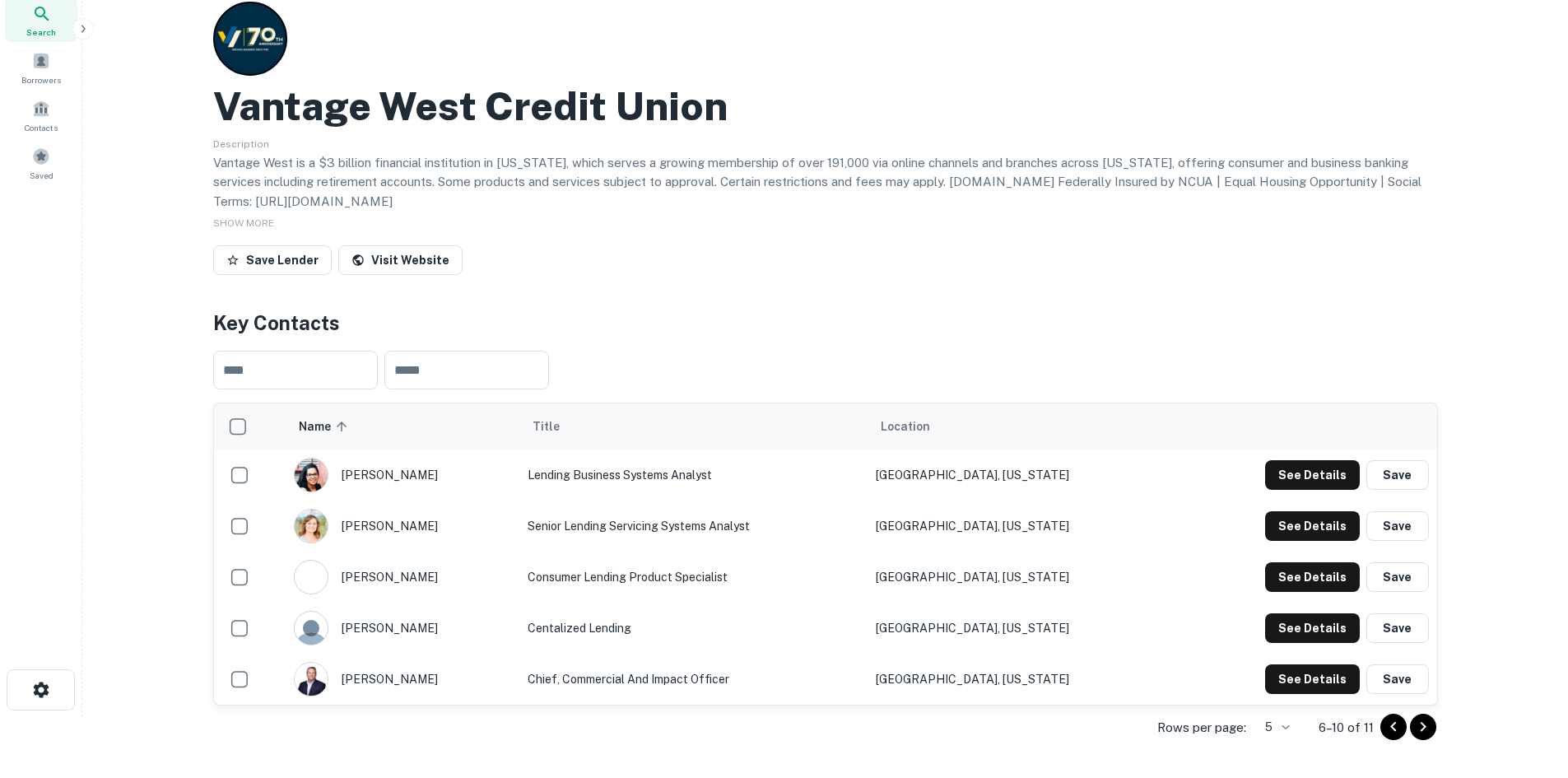
click at [1394, 523] on button "Save" at bounding box center [1398, 526] width 63 height 30
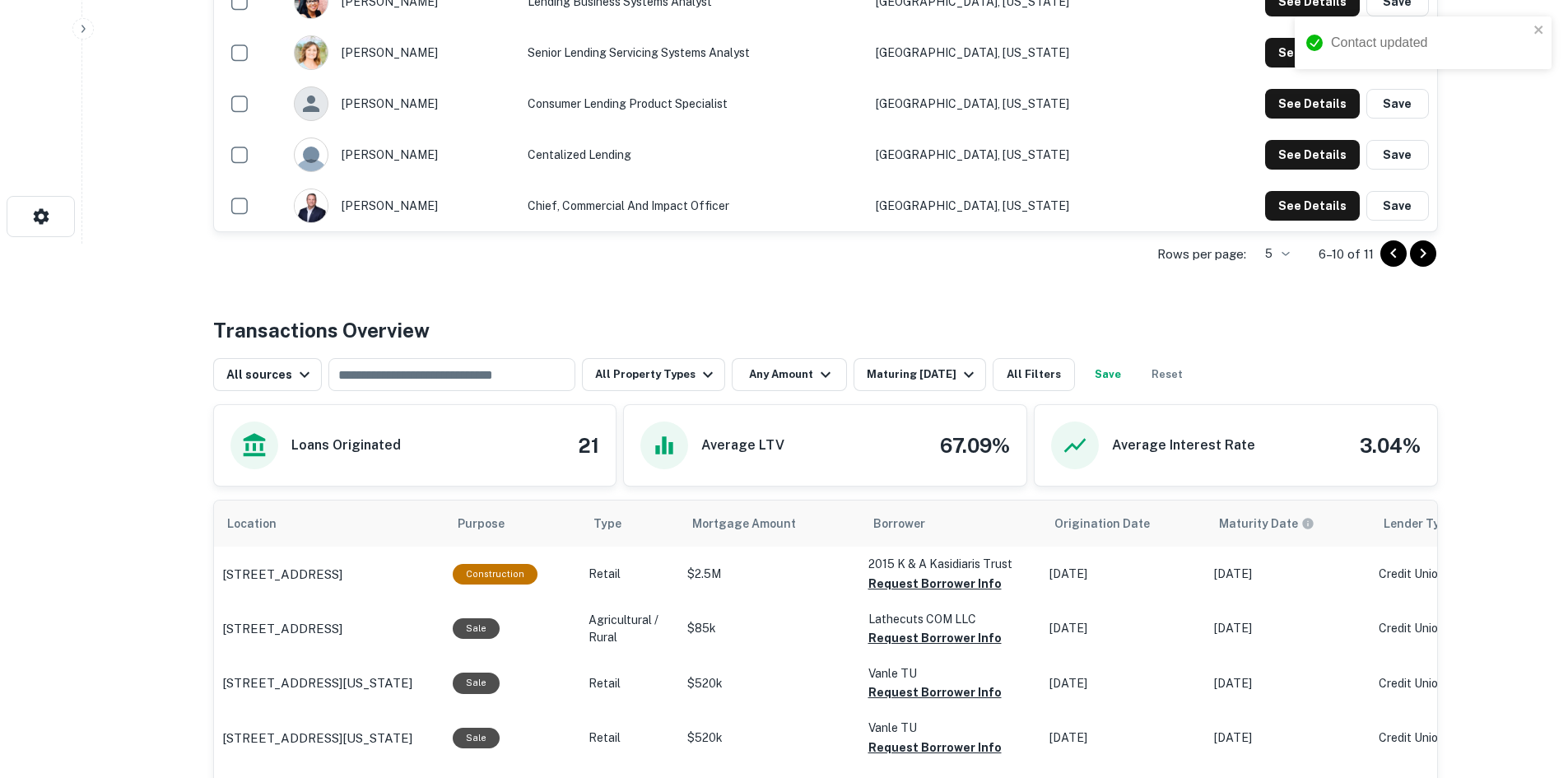
scroll to position [524, 0]
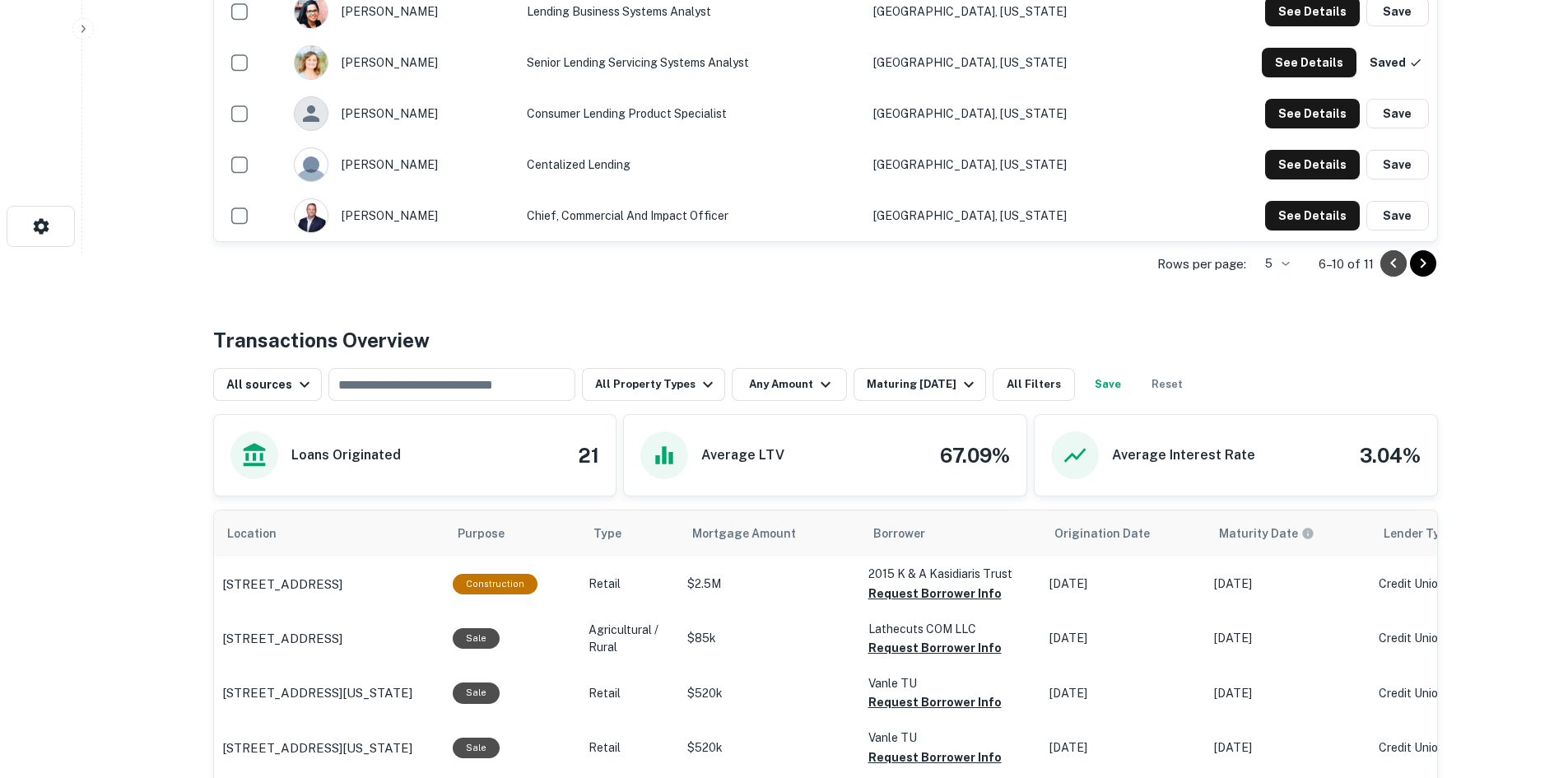
click at [1393, 263] on icon "Go to previous page" at bounding box center [1393, 264] width 6 height 10
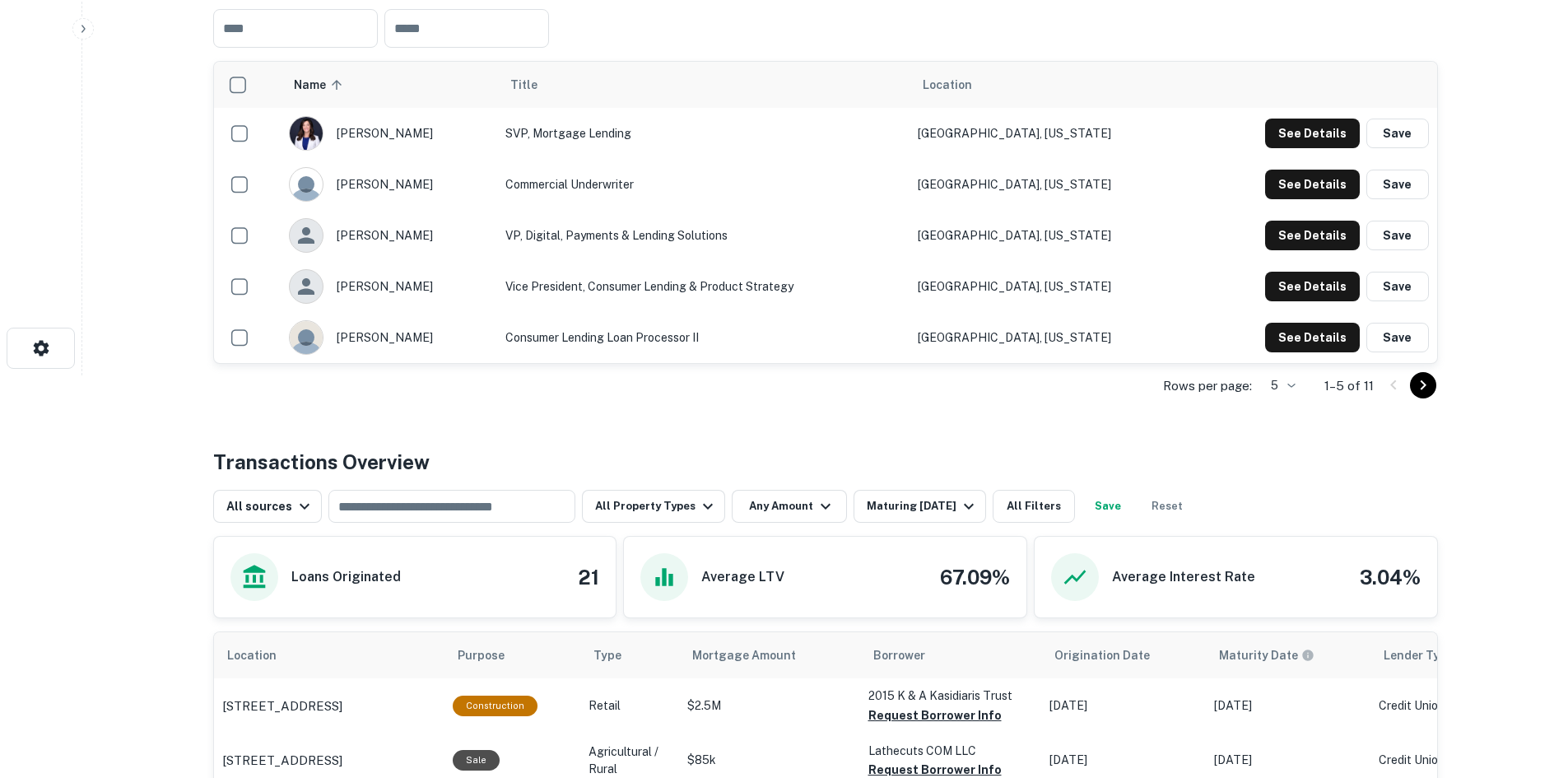
scroll to position [385, 0]
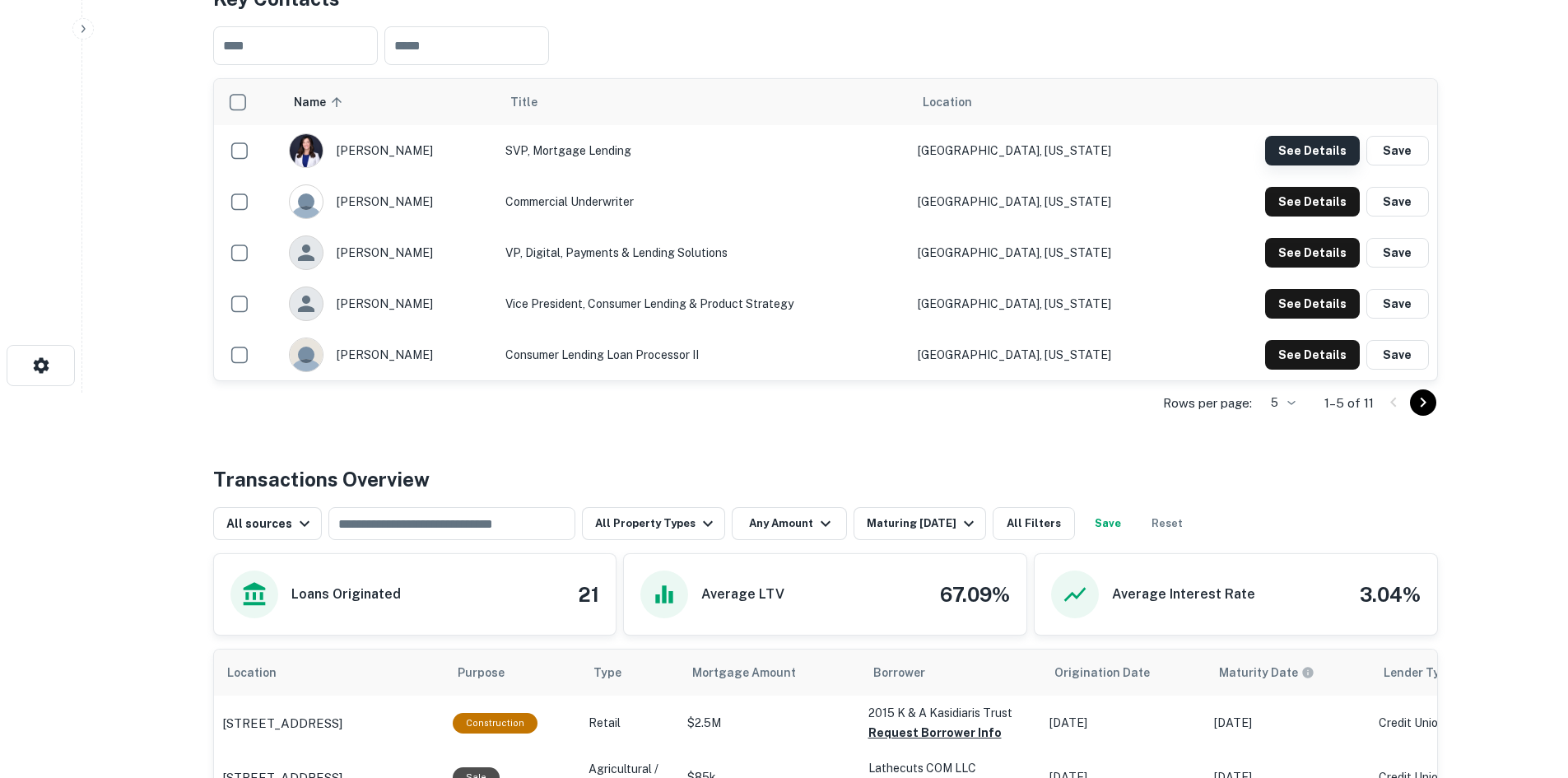
click at [1287, 143] on button "See Details" at bounding box center [1313, 150] width 95 height 30
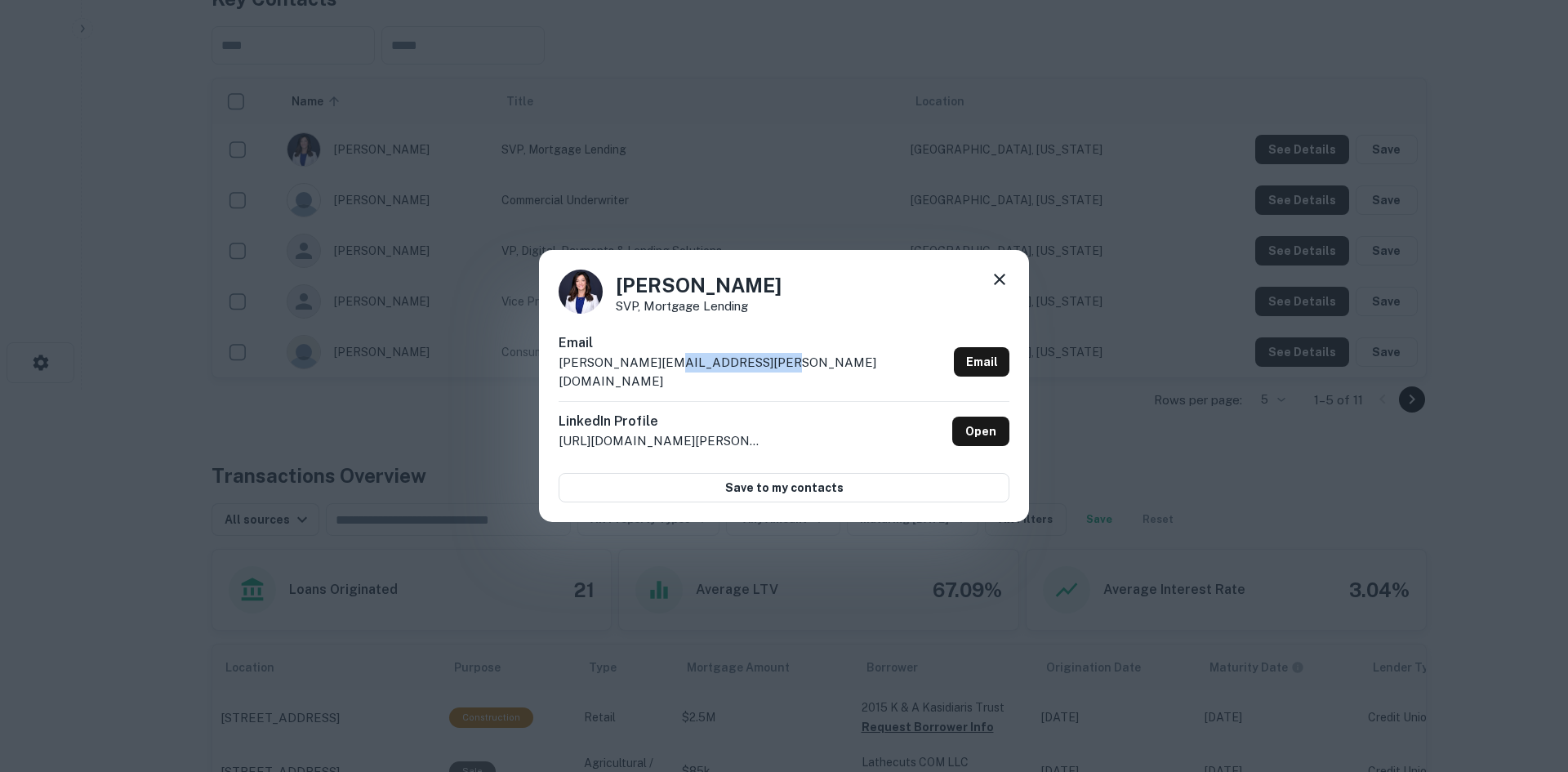
drag, startPoint x: 760, startPoint y: 370, endPoint x: 651, endPoint y: 371, distance: 109.0
click at [651, 371] on div "Email [PERSON_NAME][EMAIL_ADDRESS][PERSON_NAME][DOMAIN_NAME] Email" at bounding box center [784, 367] width 451 height 68
click at [672, 372] on p "[PERSON_NAME][EMAIL_ADDRESS][PERSON_NAME][DOMAIN_NAME]" at bounding box center [753, 372] width 389 height 39
drag, startPoint x: 755, startPoint y: 371, endPoint x: 653, endPoint y: 370, distance: 102.0
click at [653, 370] on div "Email [PERSON_NAME][EMAIL_ADDRESS][PERSON_NAME][DOMAIN_NAME] Email" at bounding box center [784, 367] width 451 height 68
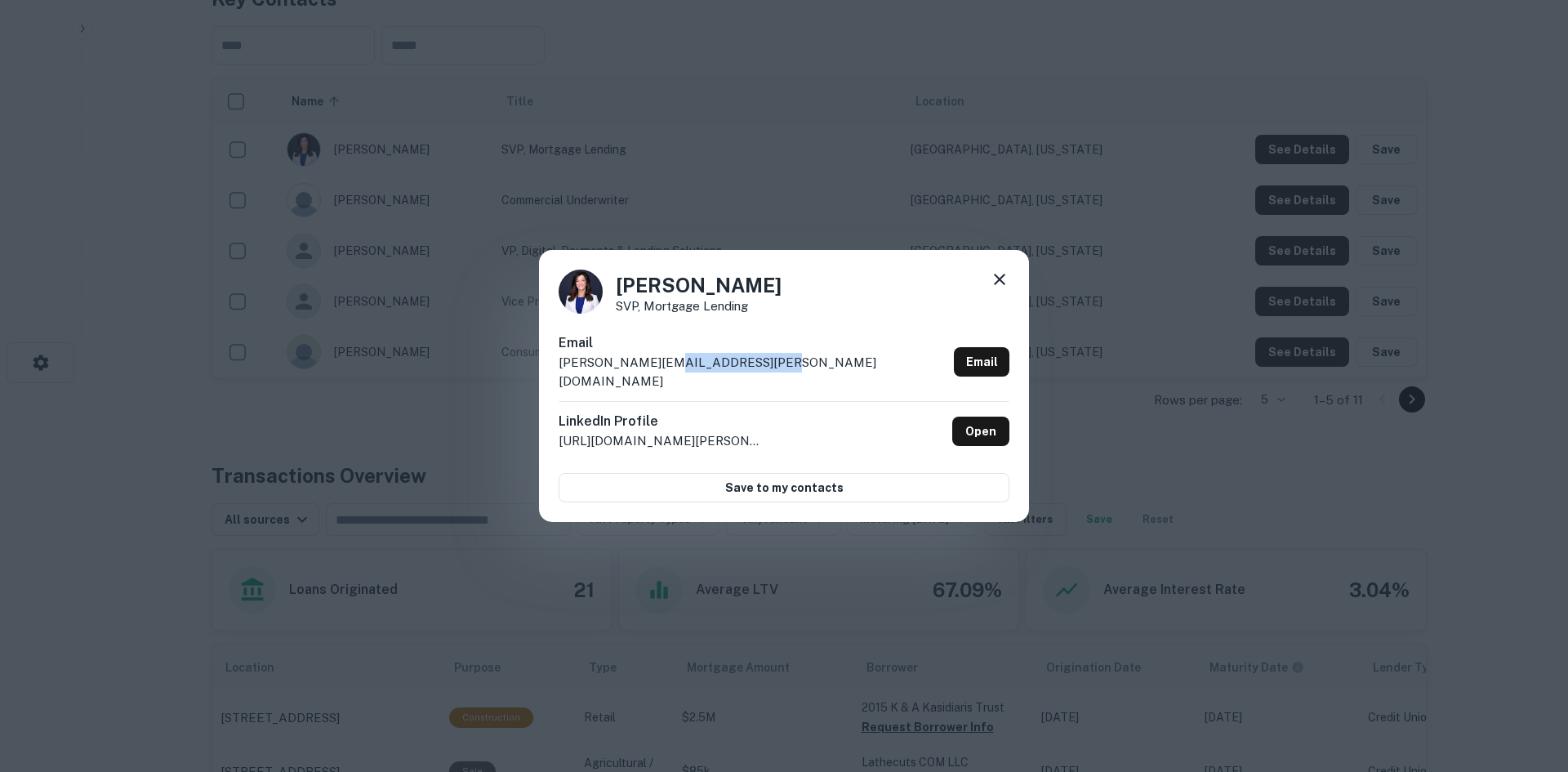
copy p "@[DOMAIN_NAME]"
click at [998, 283] on icon at bounding box center [999, 279] width 19 height 19
